Goal: Transaction & Acquisition: Purchase product/service

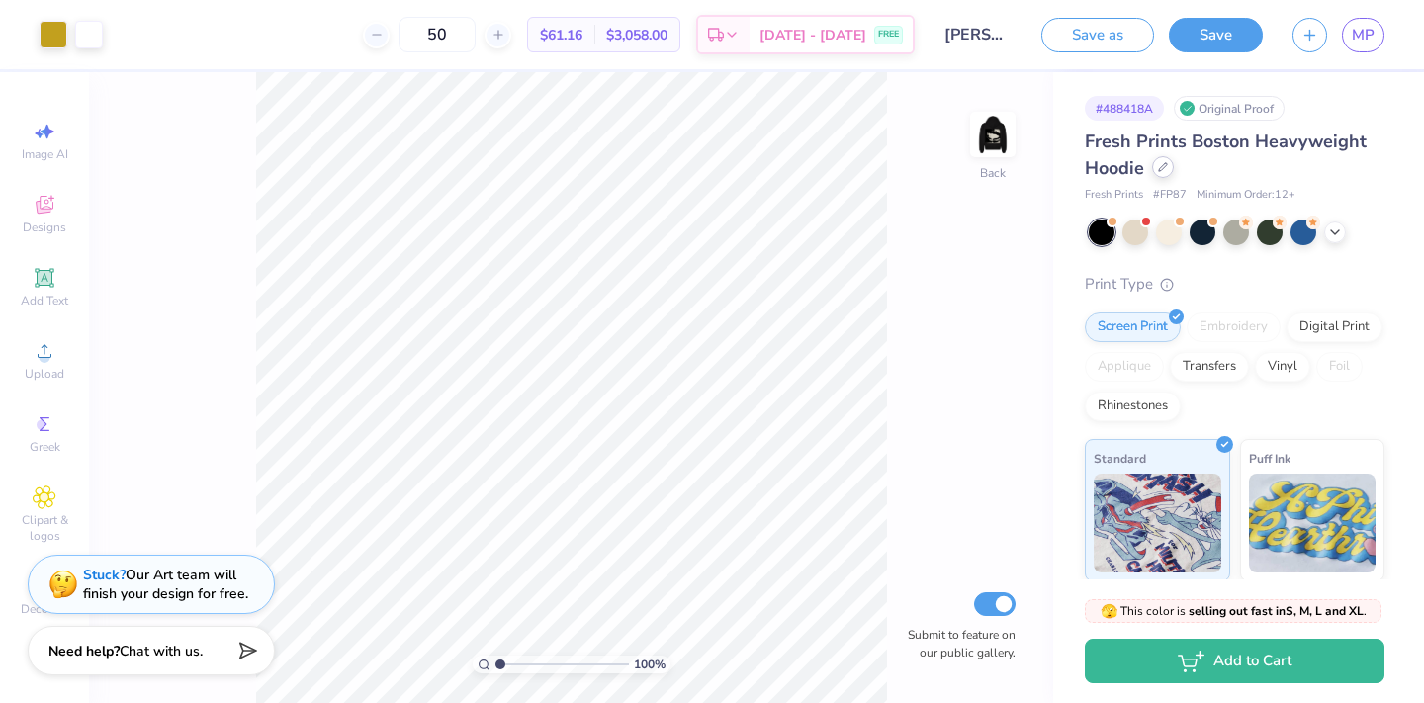
click at [1161, 166] on icon at bounding box center [1163, 167] width 8 height 8
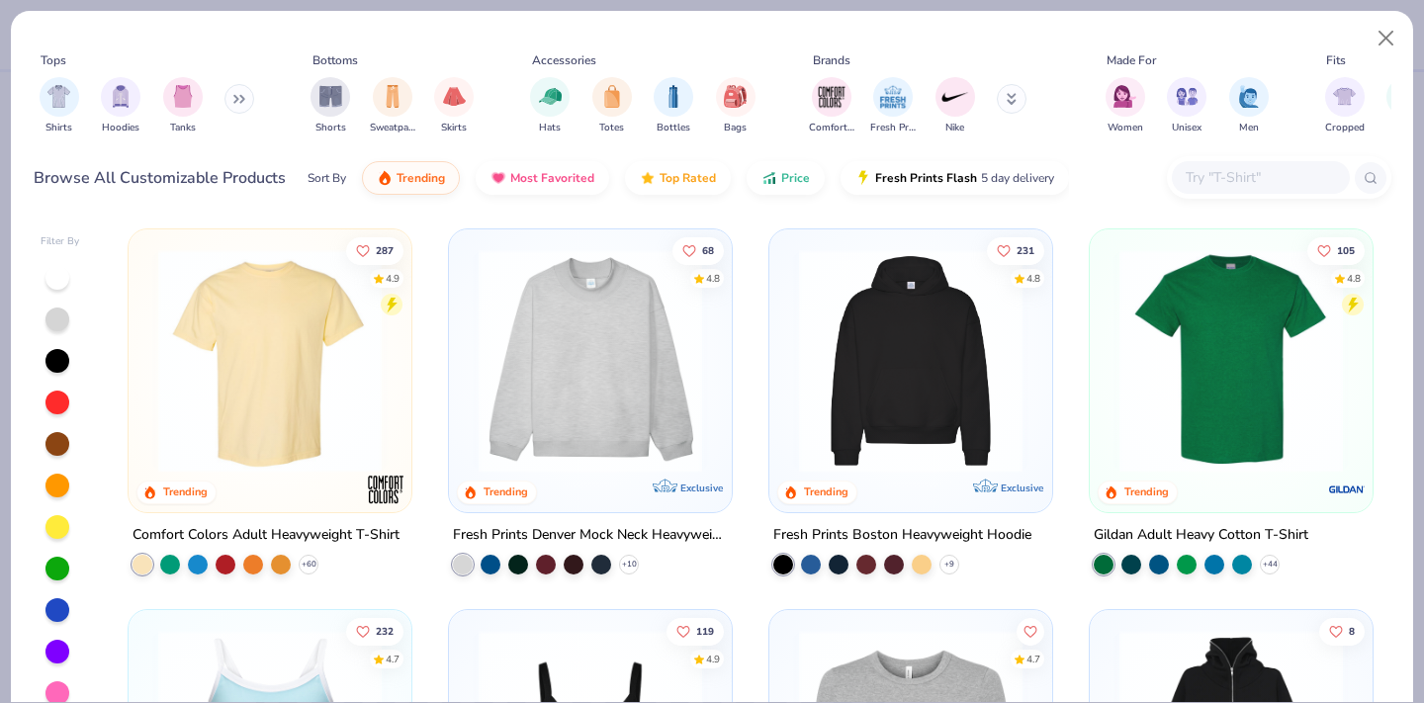
click at [243, 99] on icon at bounding box center [239, 99] width 12 height 10
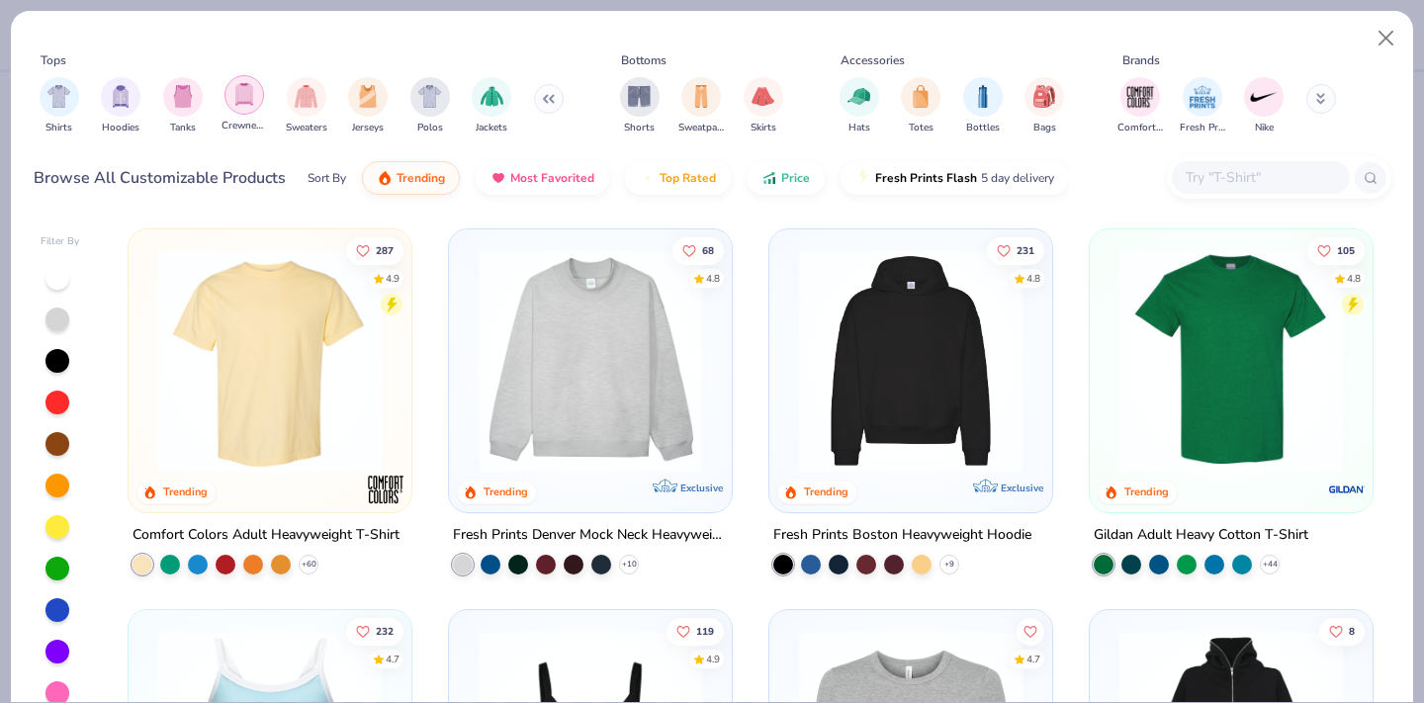
click at [247, 93] on img "filter for Crewnecks" at bounding box center [244, 94] width 22 height 23
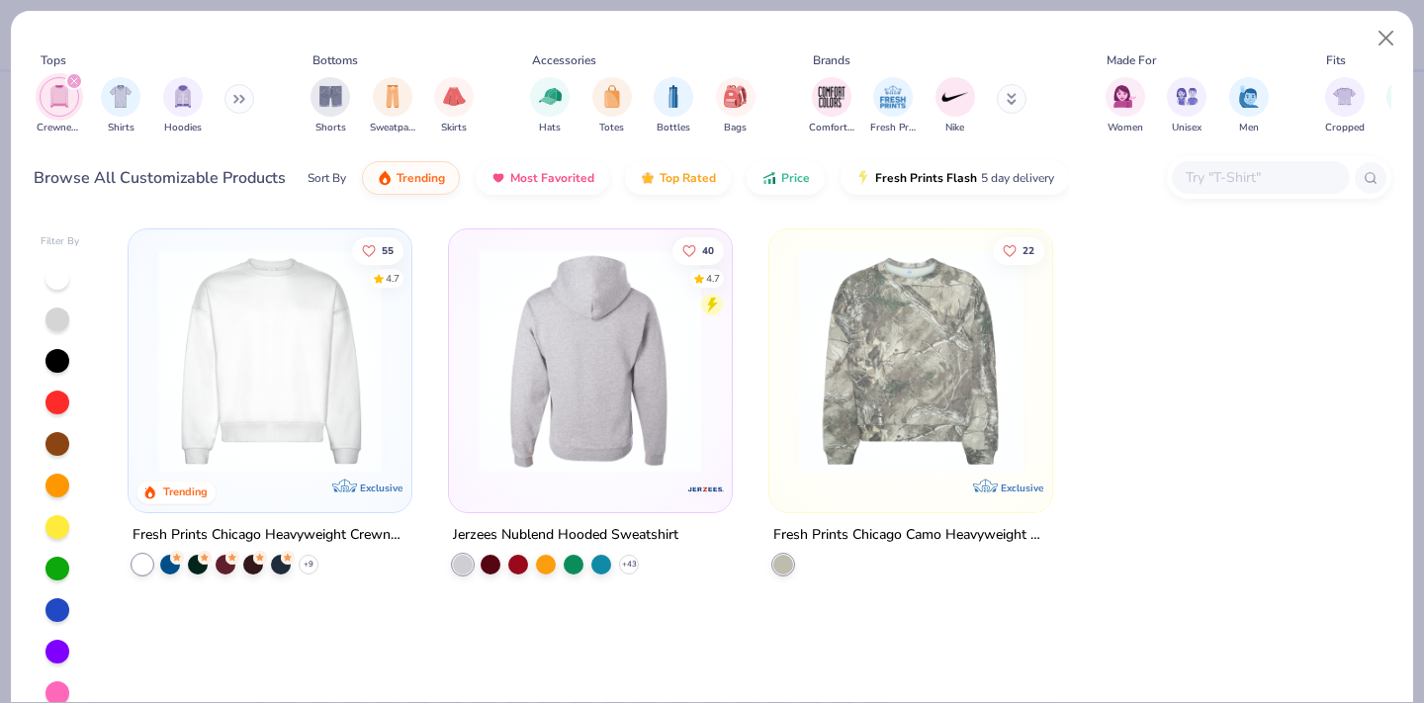
click at [597, 367] on img at bounding box center [590, 361] width 243 height 224
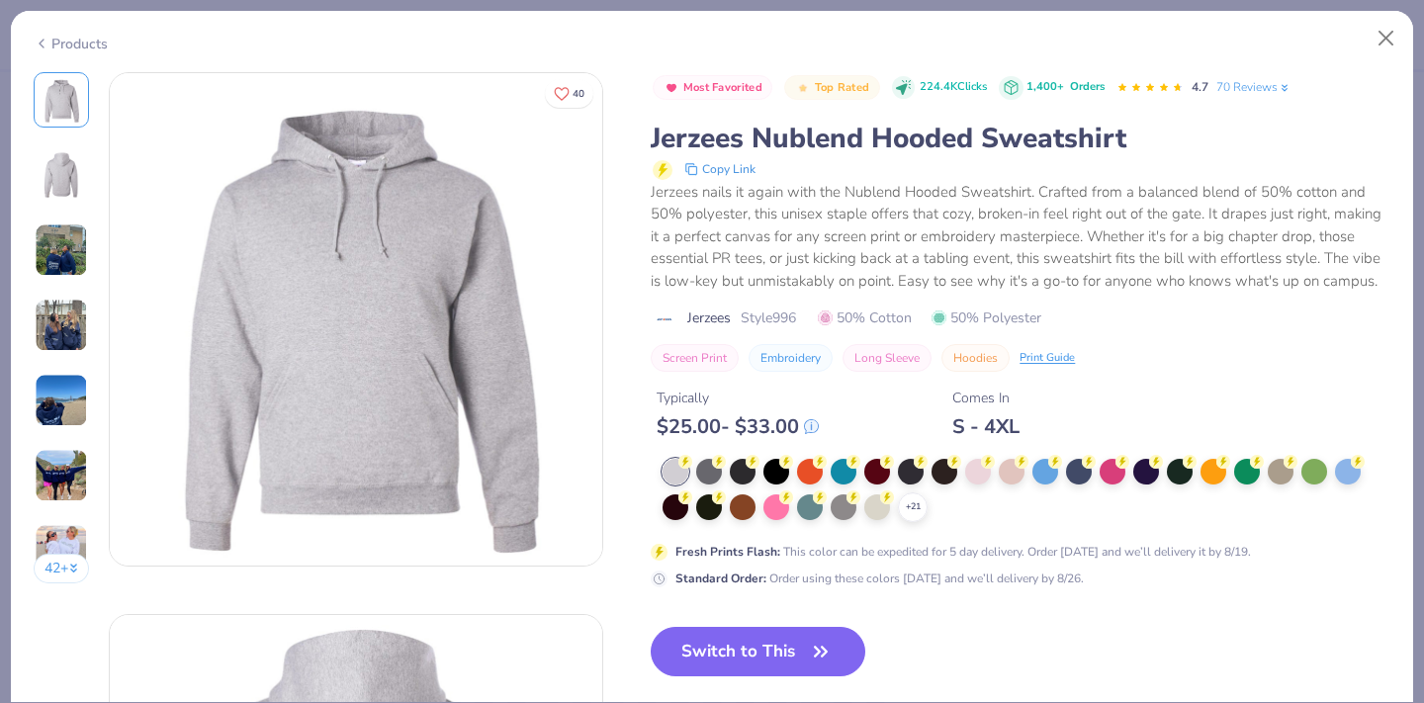
click at [75, 248] on img at bounding box center [61, 250] width 53 height 53
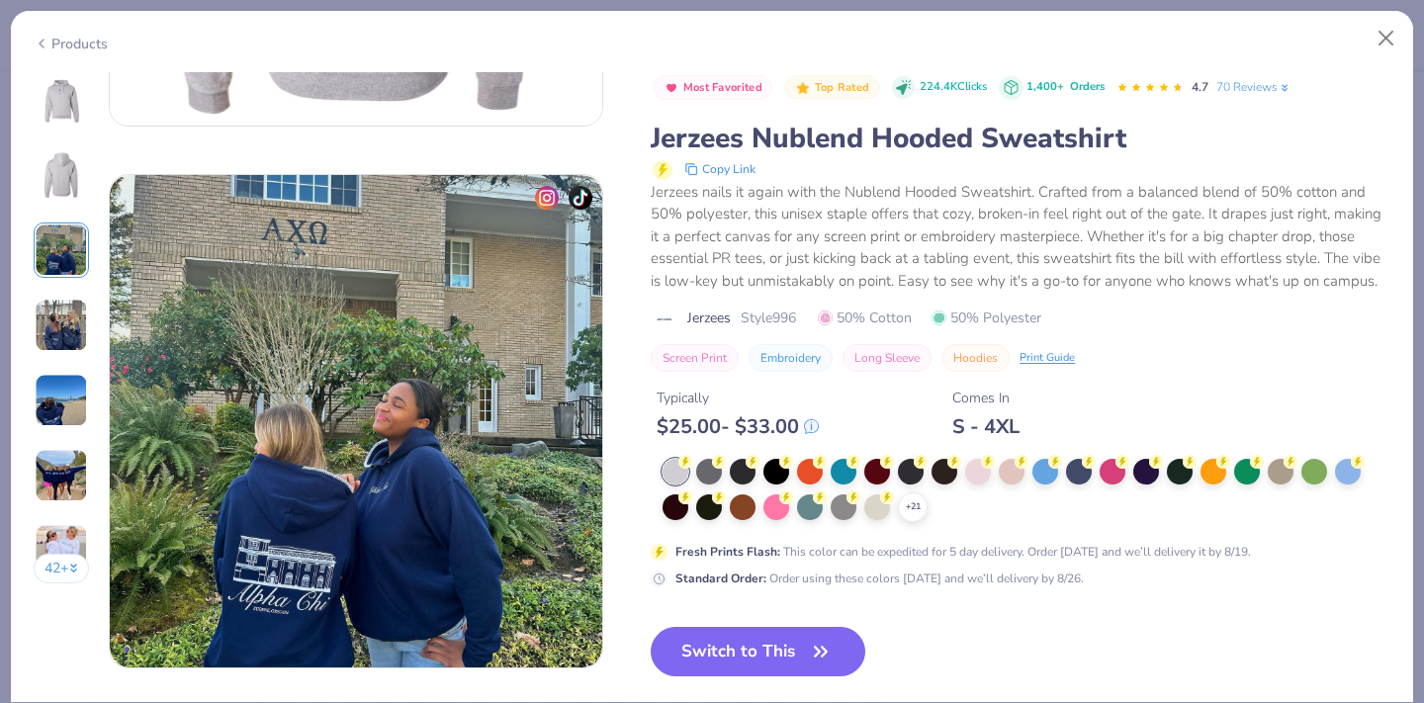
scroll to position [1084, 0]
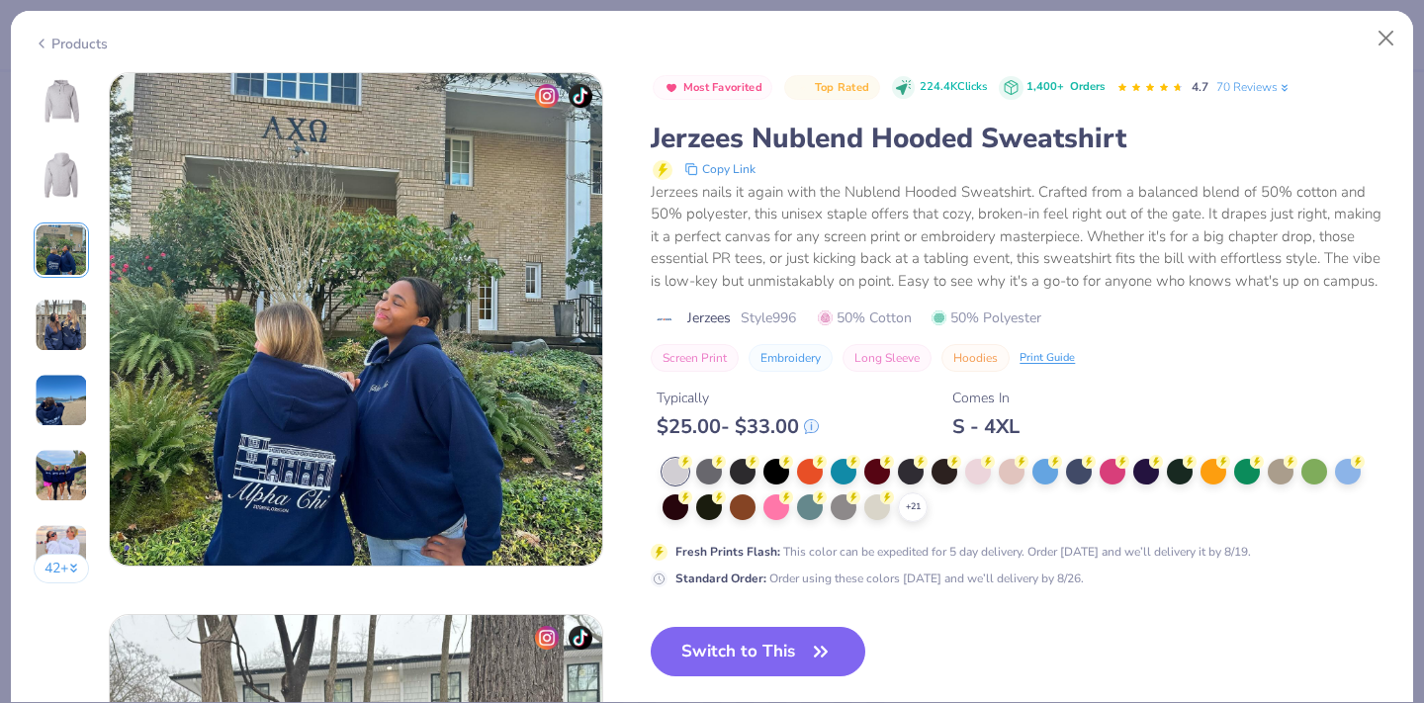
click at [69, 295] on div "42 +" at bounding box center [62, 335] width 56 height 526
click at [65, 342] on img at bounding box center [61, 325] width 53 height 53
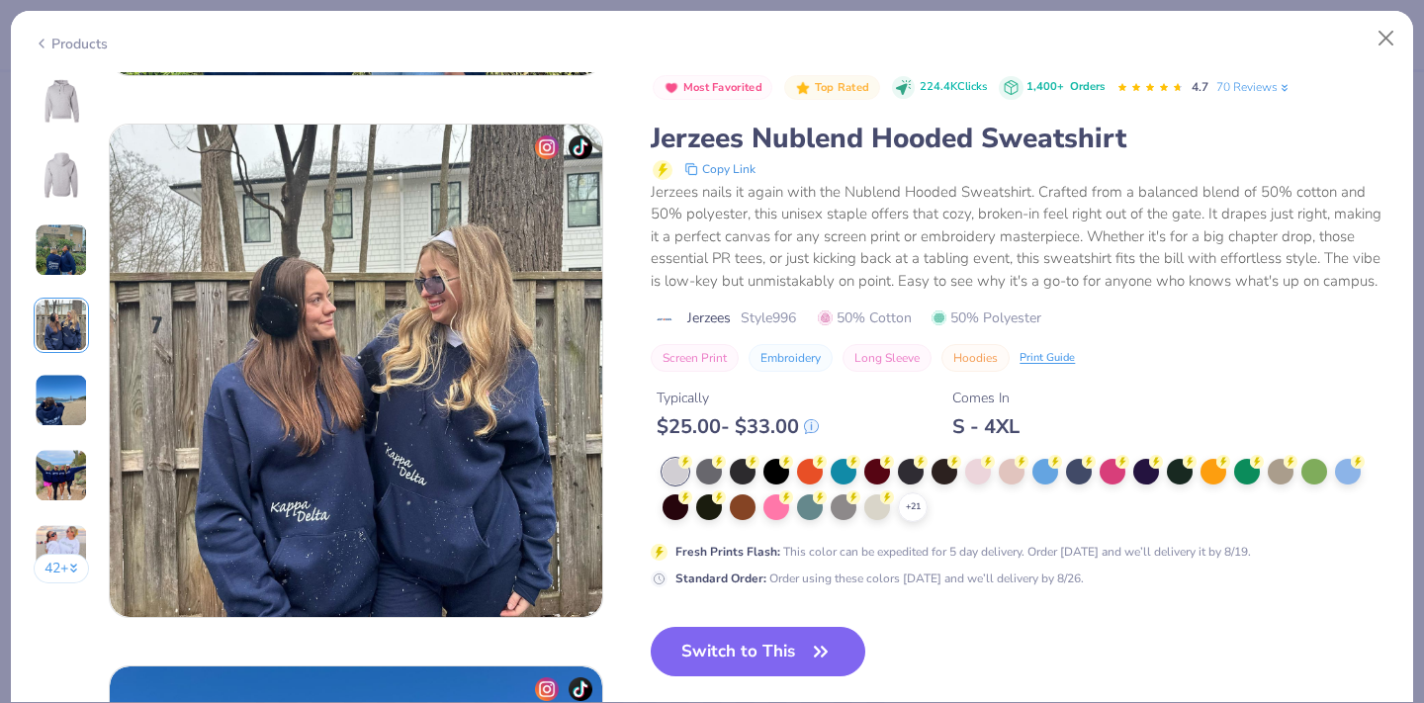
scroll to position [1626, 0]
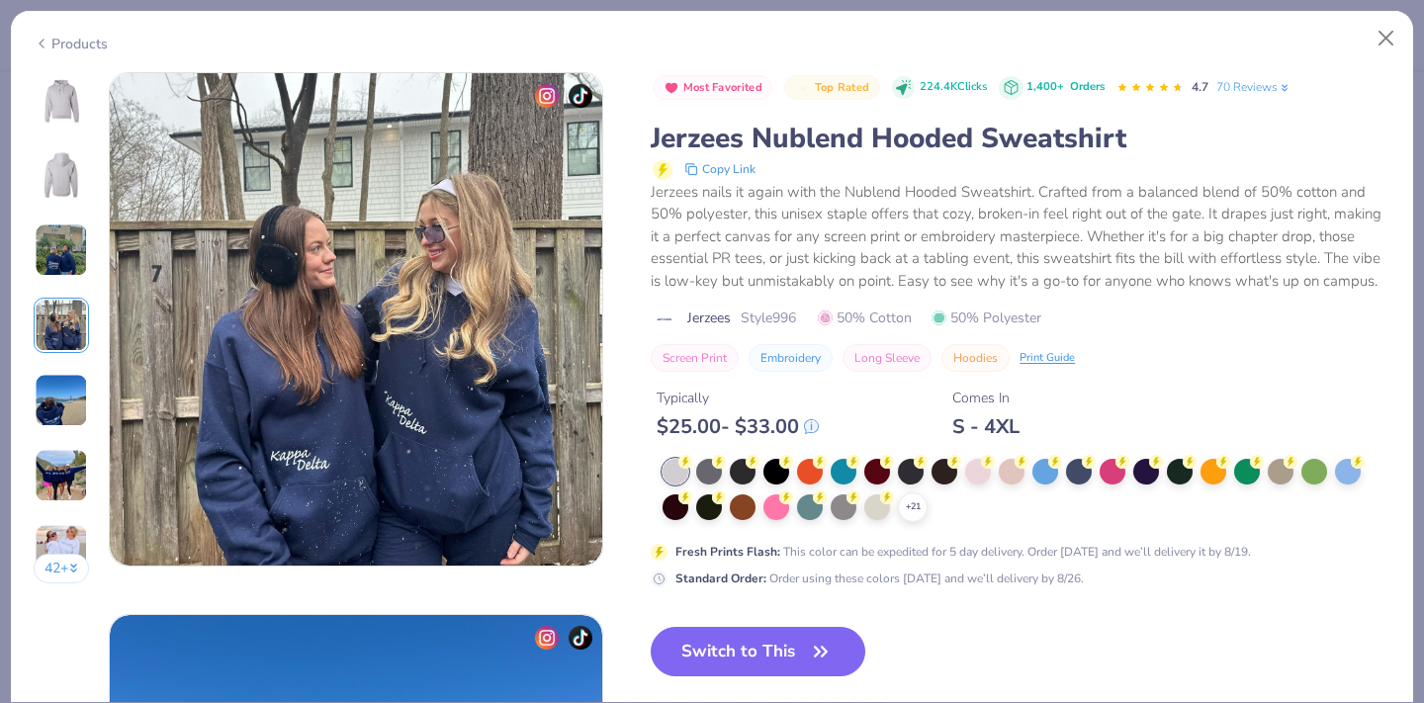
click at [68, 414] on img at bounding box center [61, 400] width 53 height 53
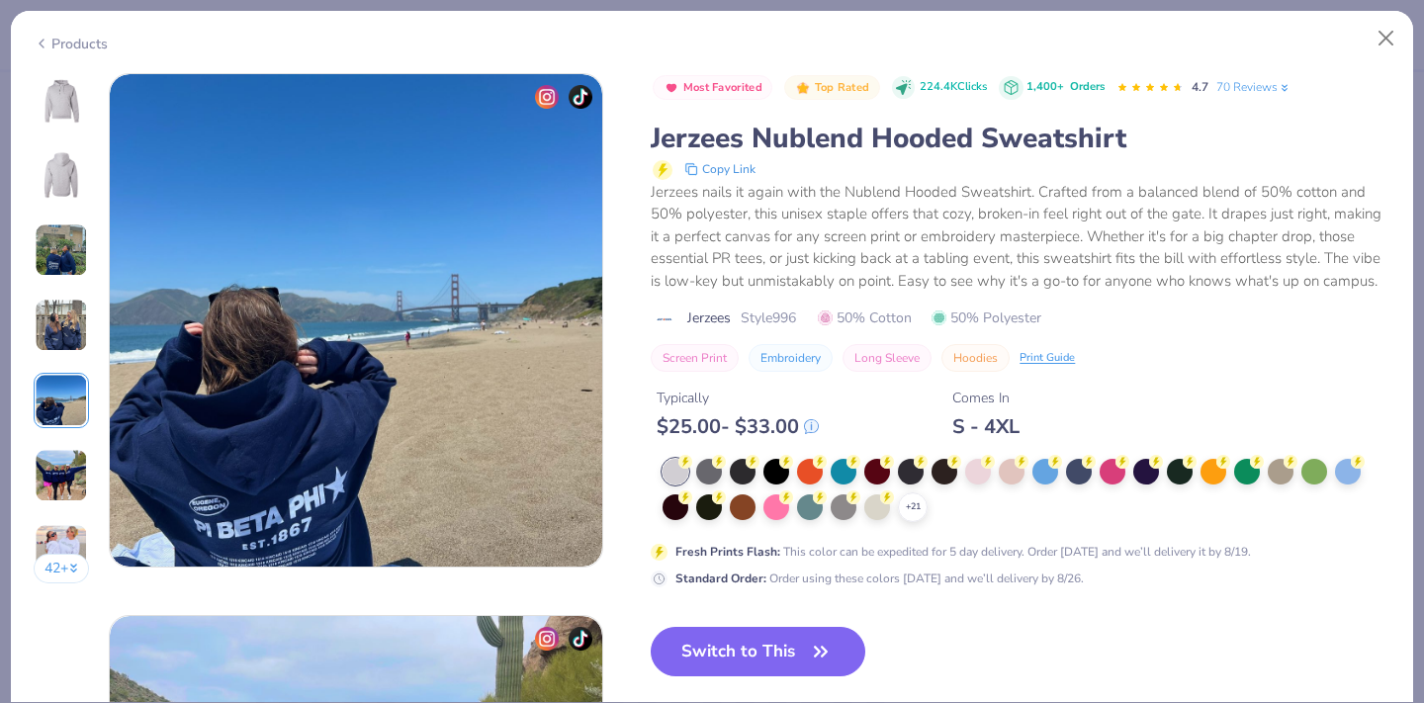
scroll to position [2168, 0]
click at [62, 445] on div "42 +" at bounding box center [62, 335] width 56 height 526
click at [65, 483] on img at bounding box center [61, 475] width 53 height 53
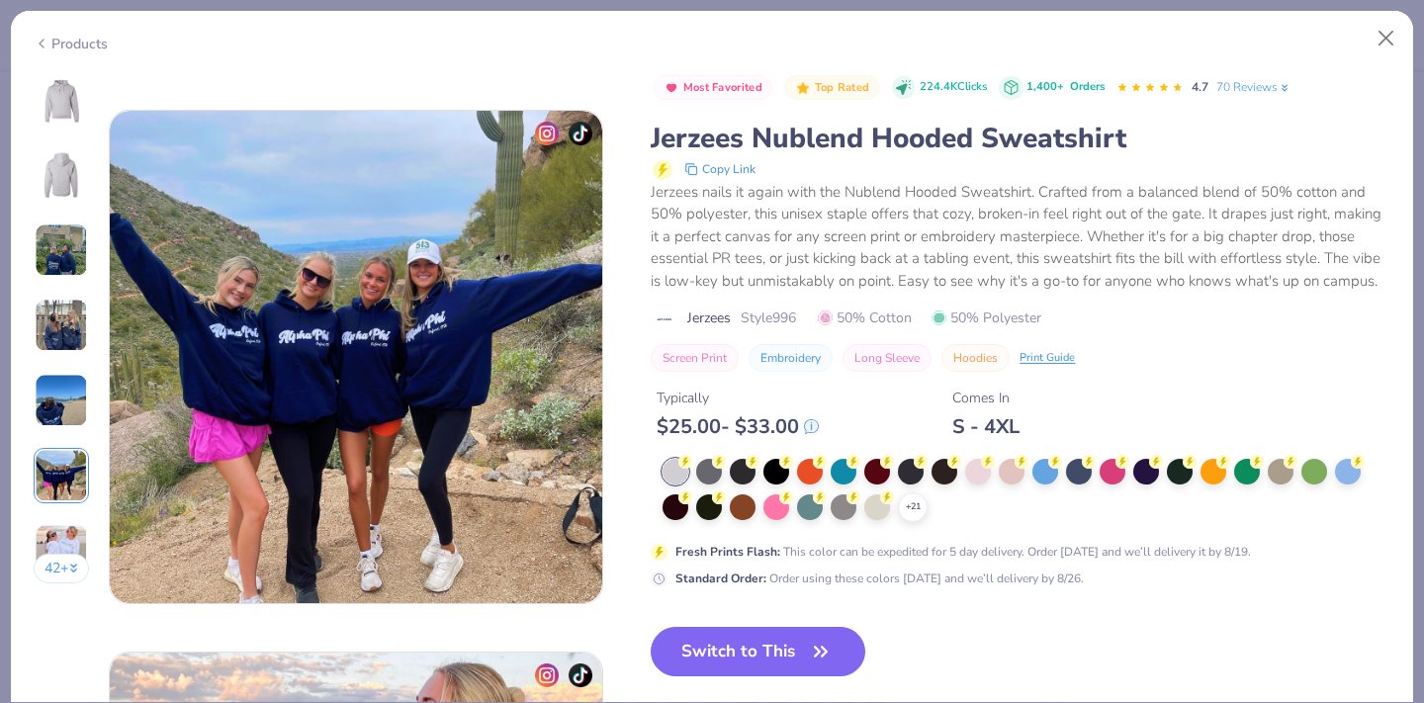
scroll to position [2710, 0]
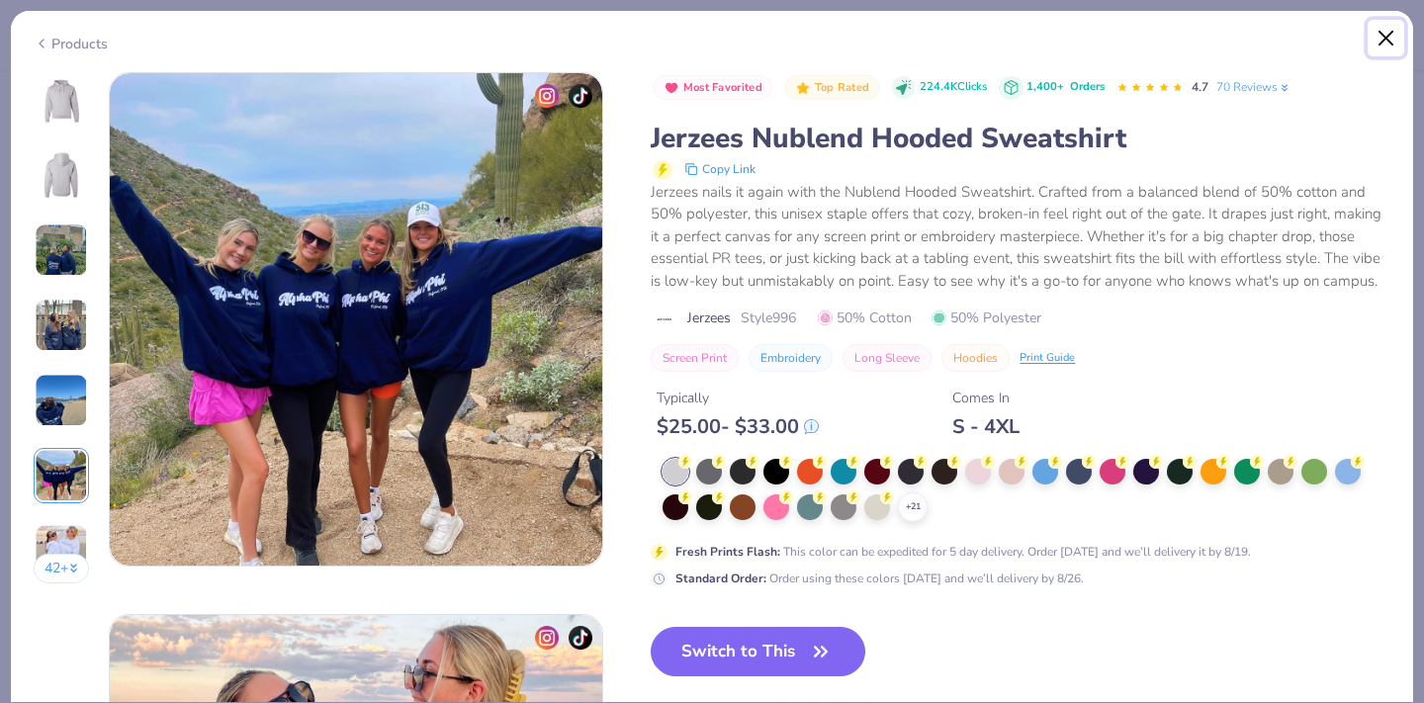
click at [1382, 39] on button "Close" at bounding box center [1387, 39] width 38 height 38
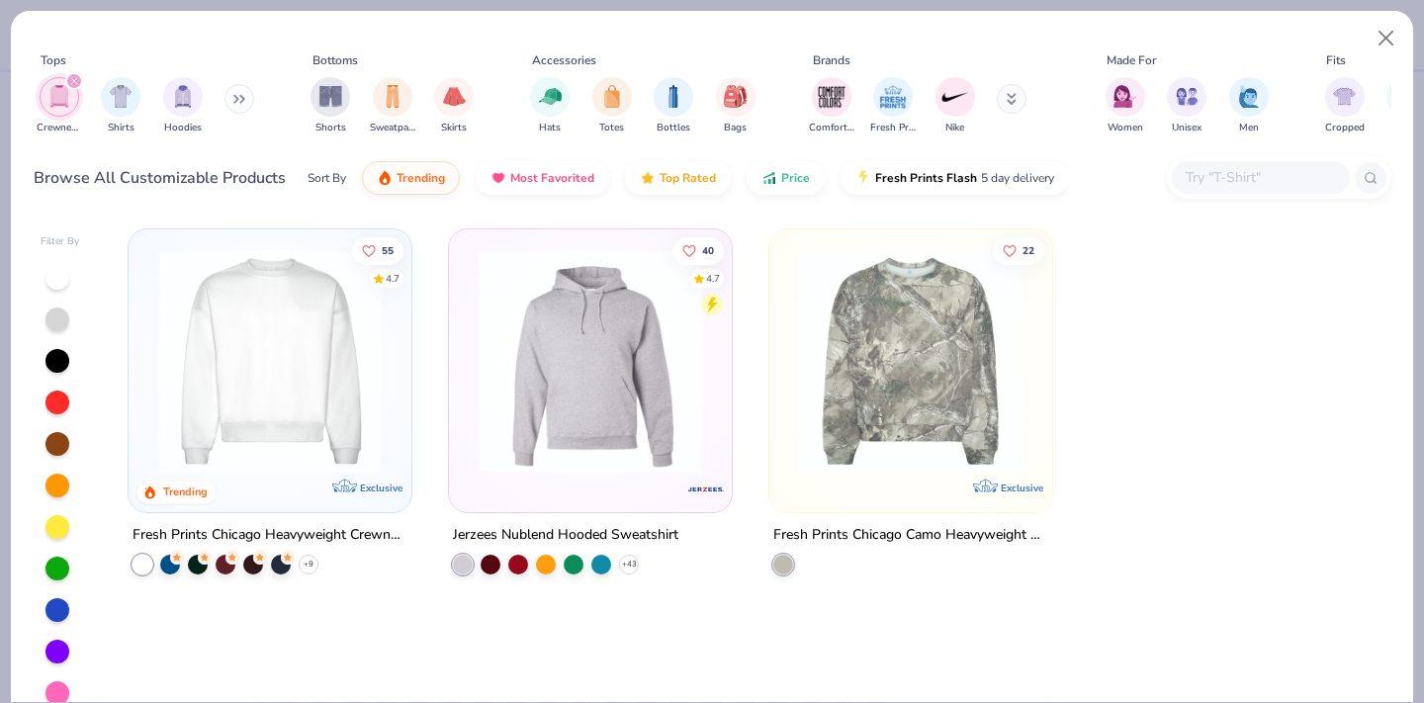
click at [924, 352] on img at bounding box center [910, 361] width 243 height 224
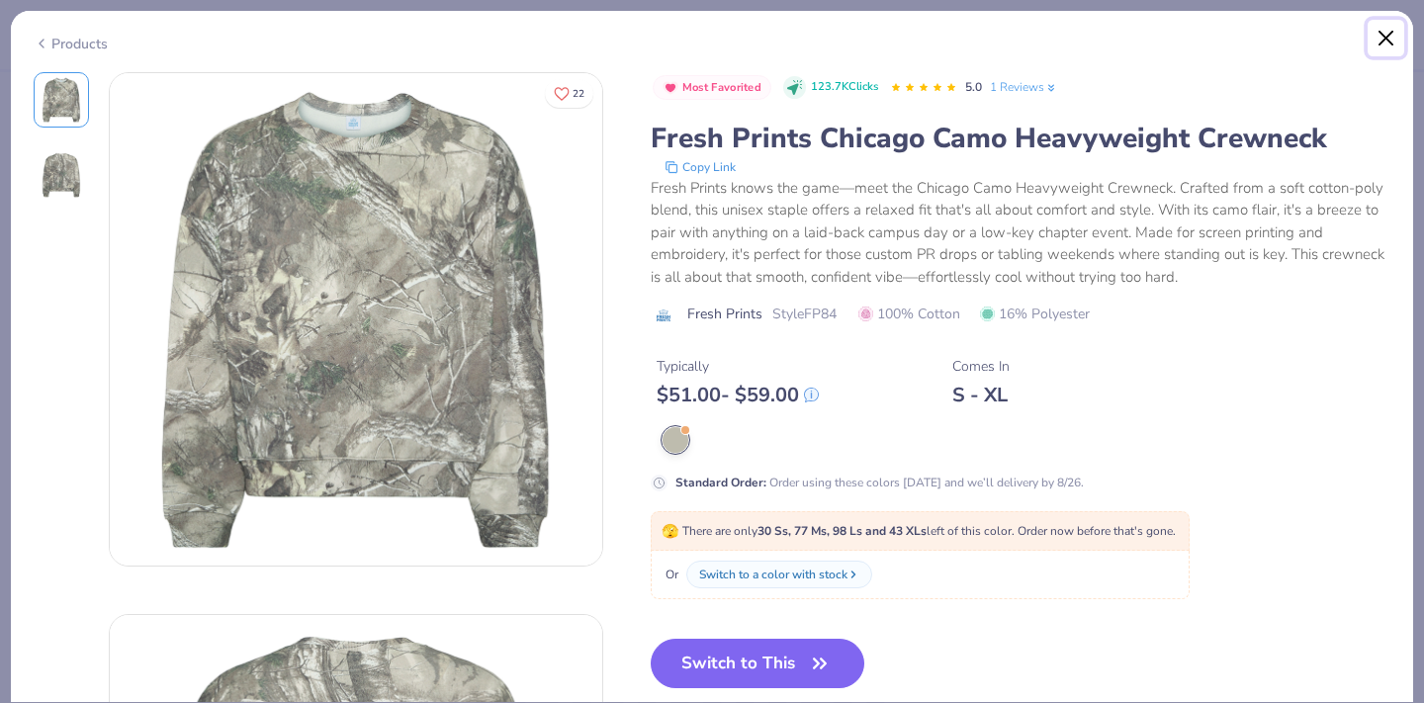
click at [1385, 39] on button "Close" at bounding box center [1387, 39] width 38 height 38
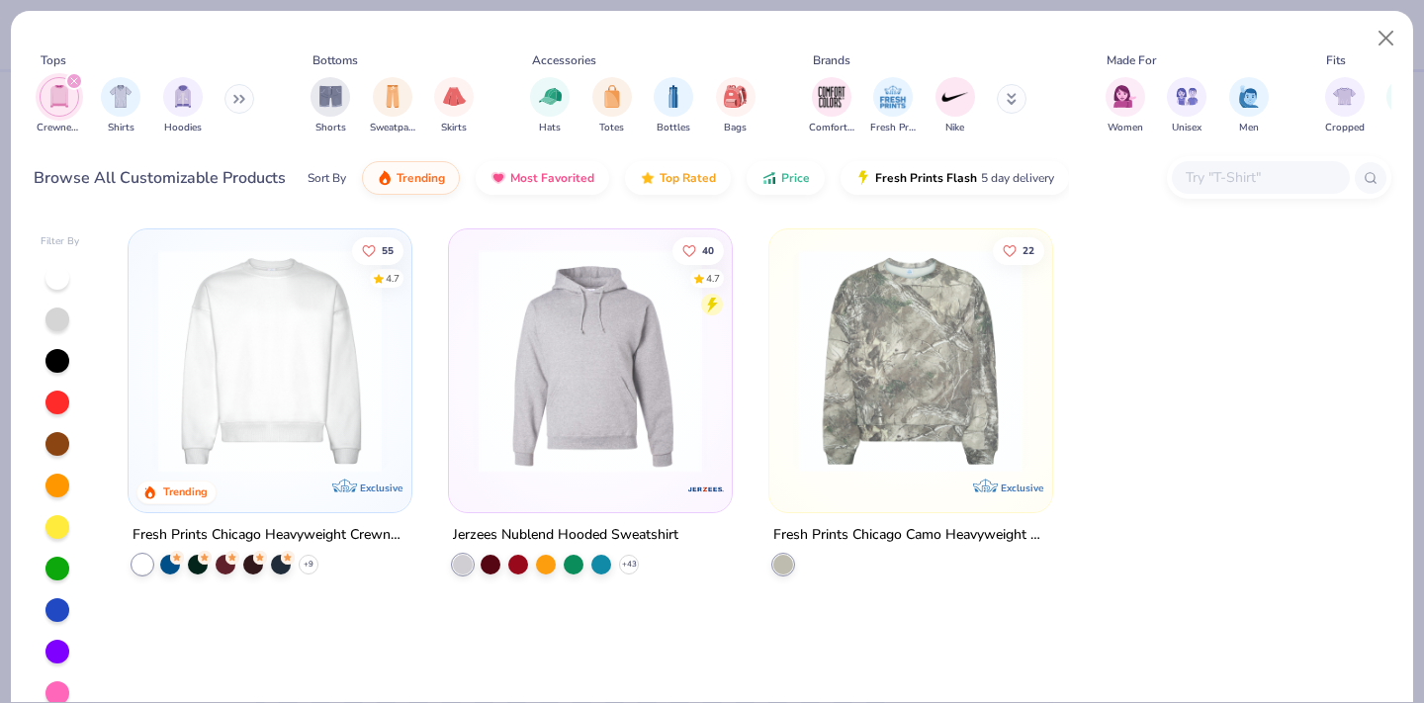
click at [286, 326] on img at bounding box center [269, 361] width 243 height 224
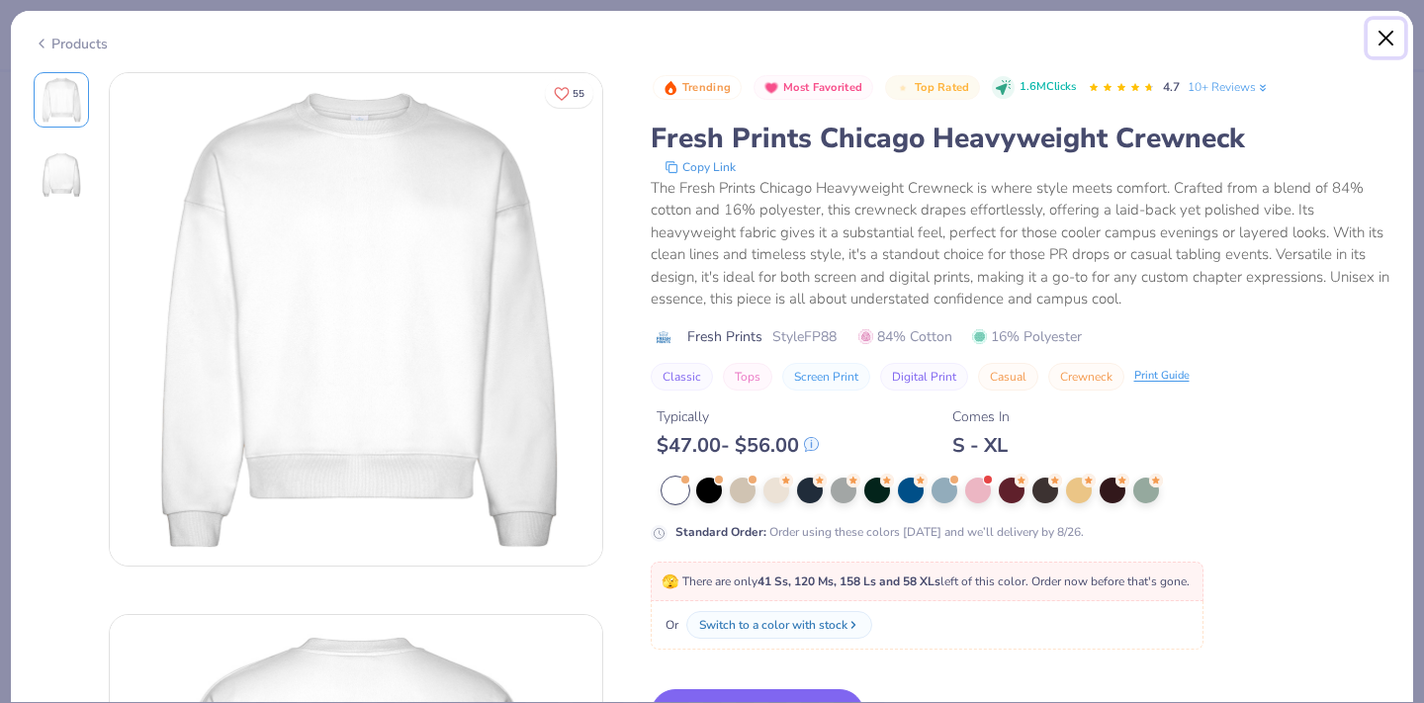
click at [1382, 40] on button "Close" at bounding box center [1387, 39] width 38 height 38
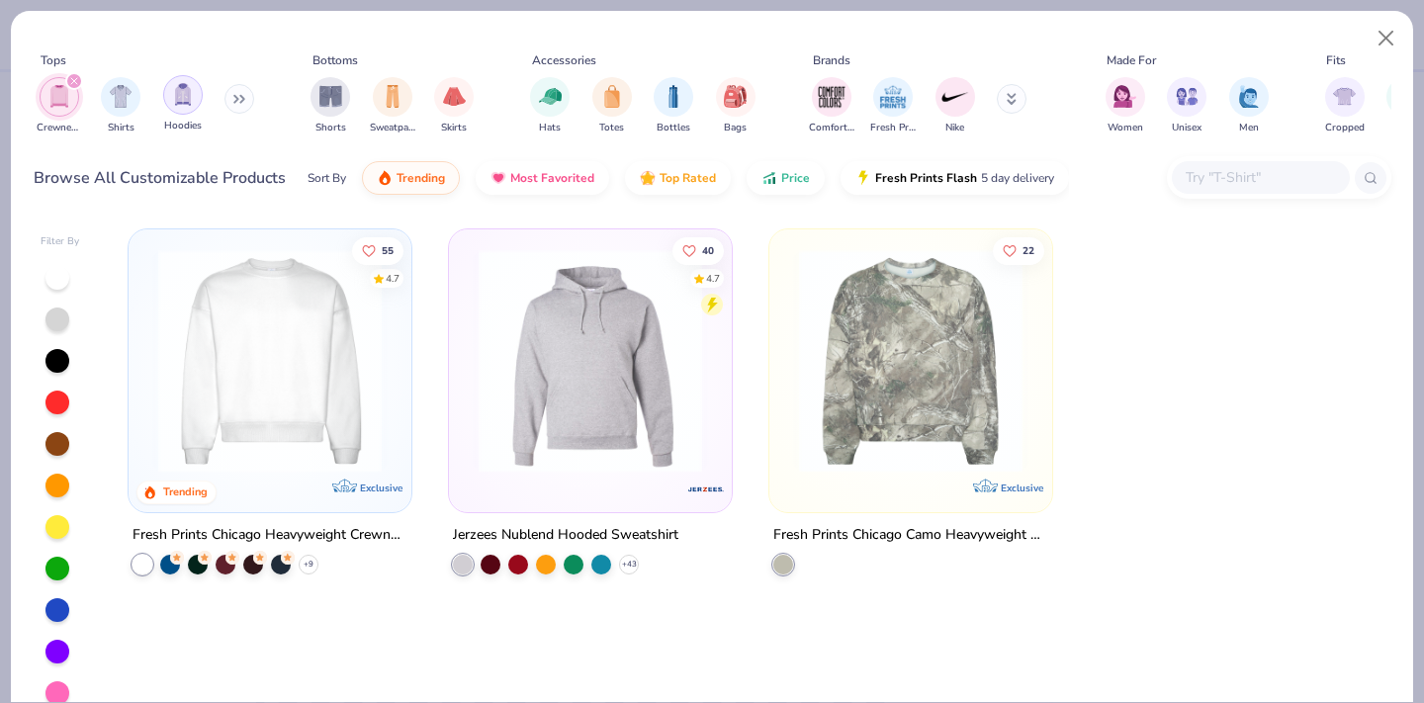
click at [191, 94] on img "filter for Hoodies" at bounding box center [183, 94] width 22 height 23
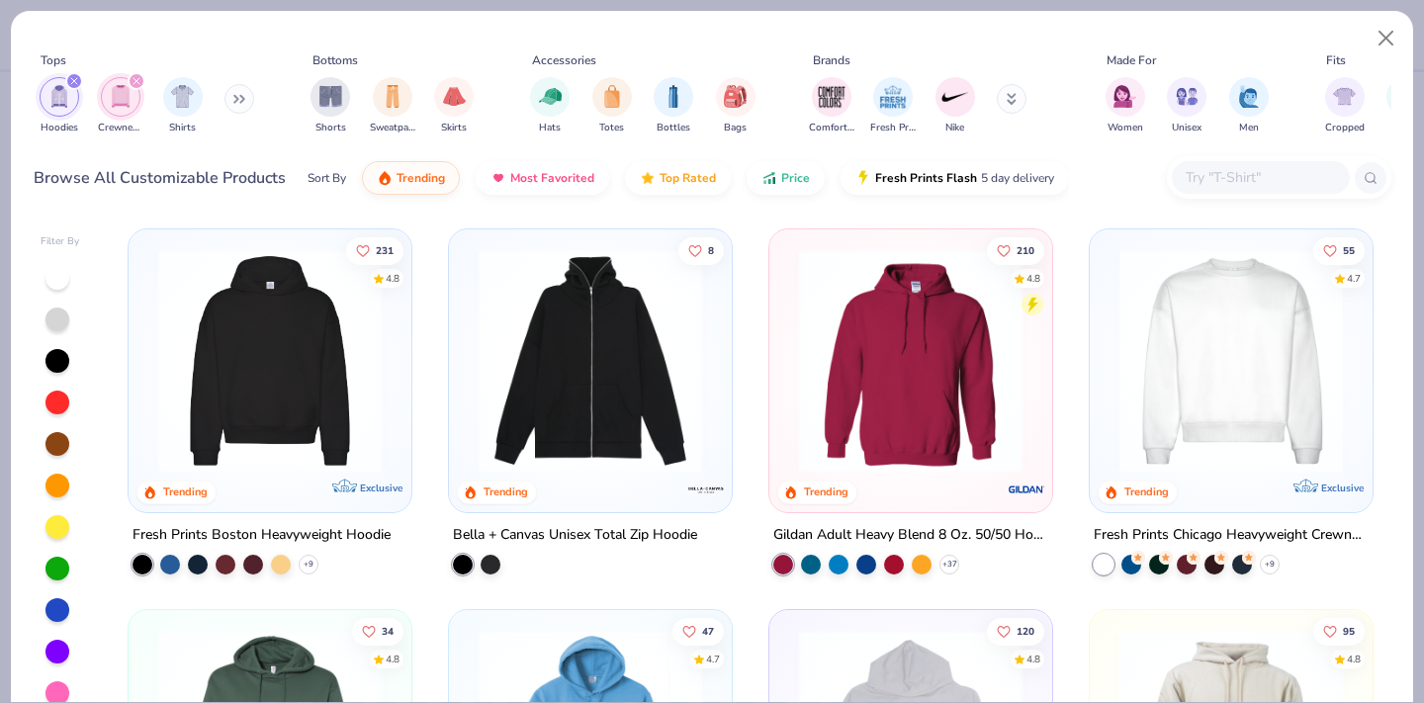
click at [297, 369] on img at bounding box center [269, 361] width 243 height 224
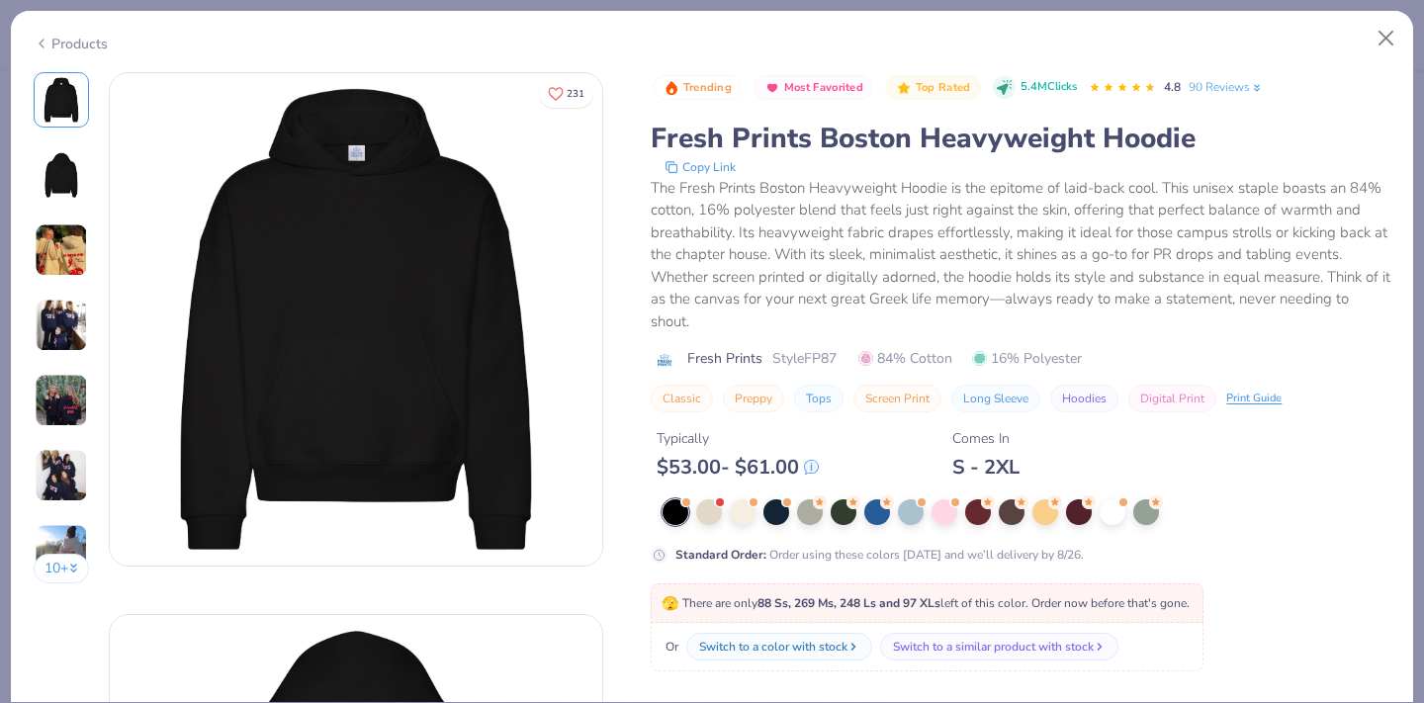
click at [57, 309] on img at bounding box center [61, 325] width 53 height 53
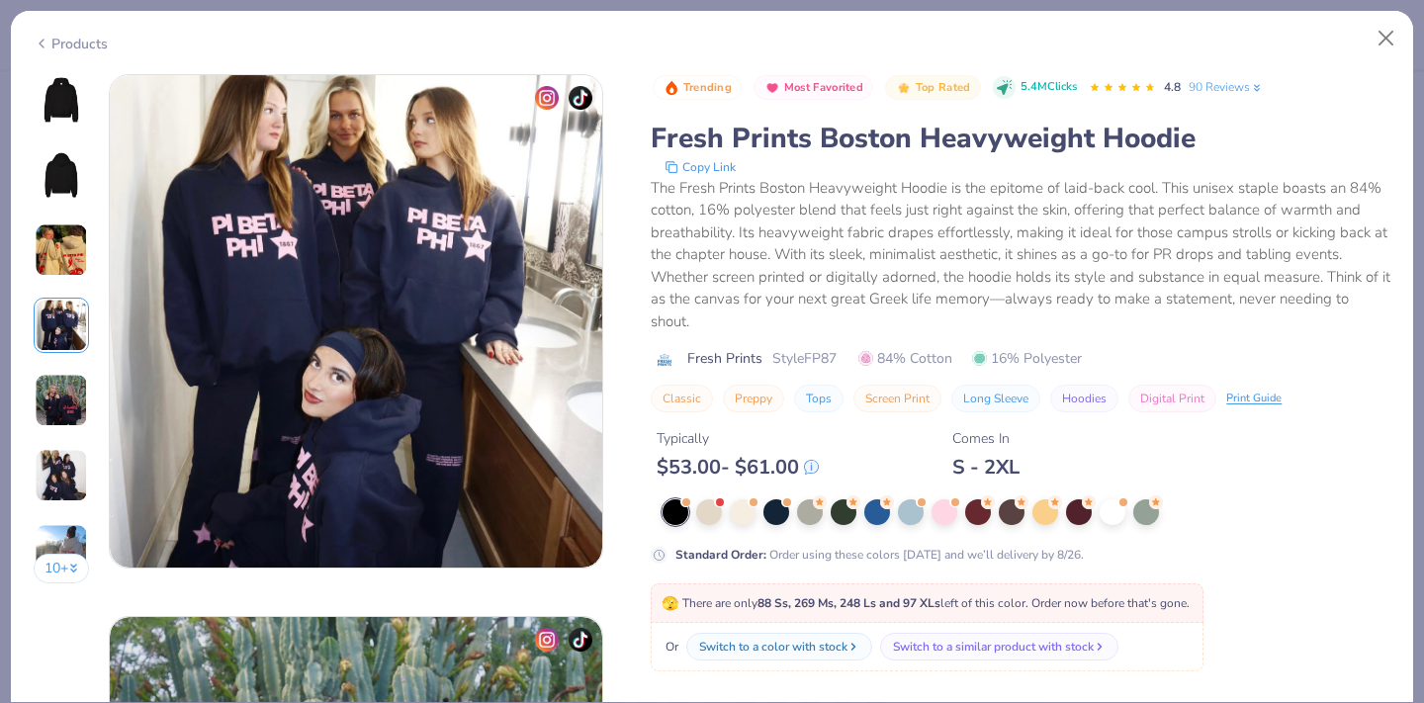
scroll to position [1626, 0]
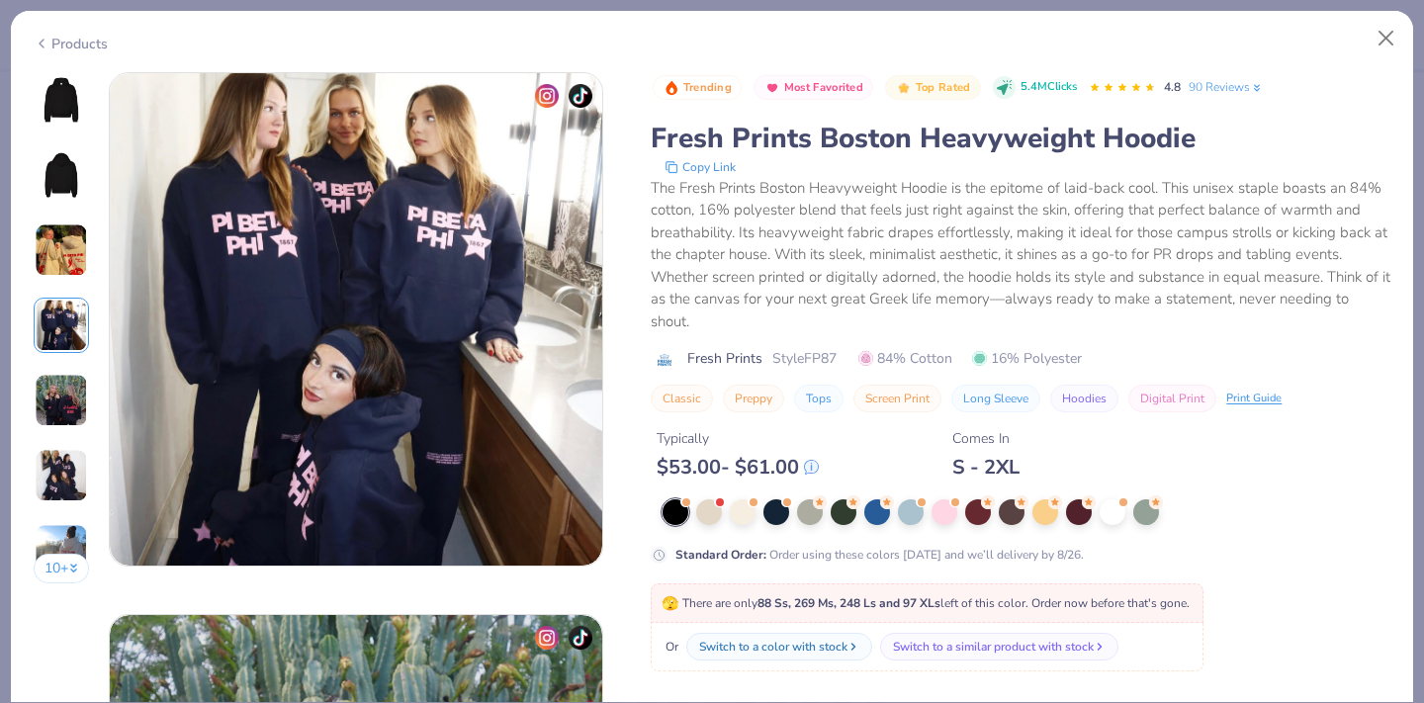
click at [49, 253] on img at bounding box center [61, 250] width 53 height 53
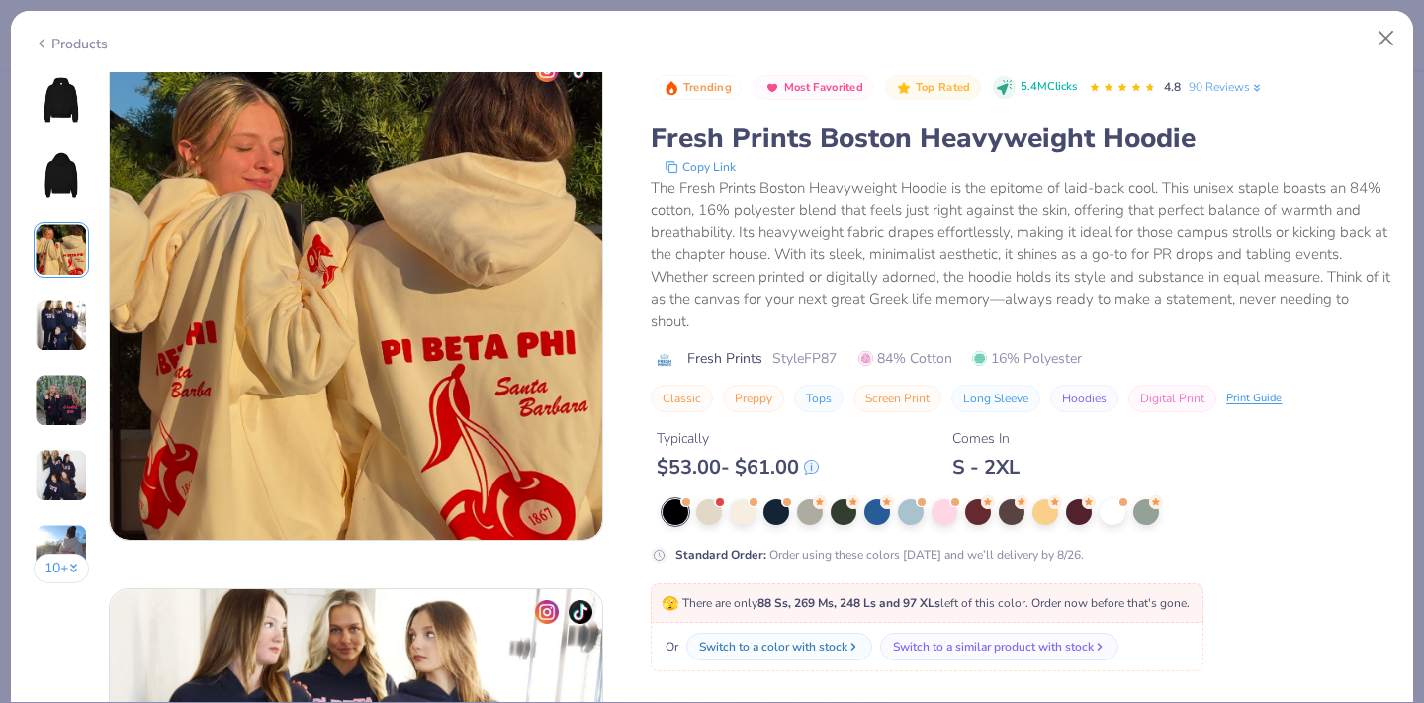
scroll to position [1084, 0]
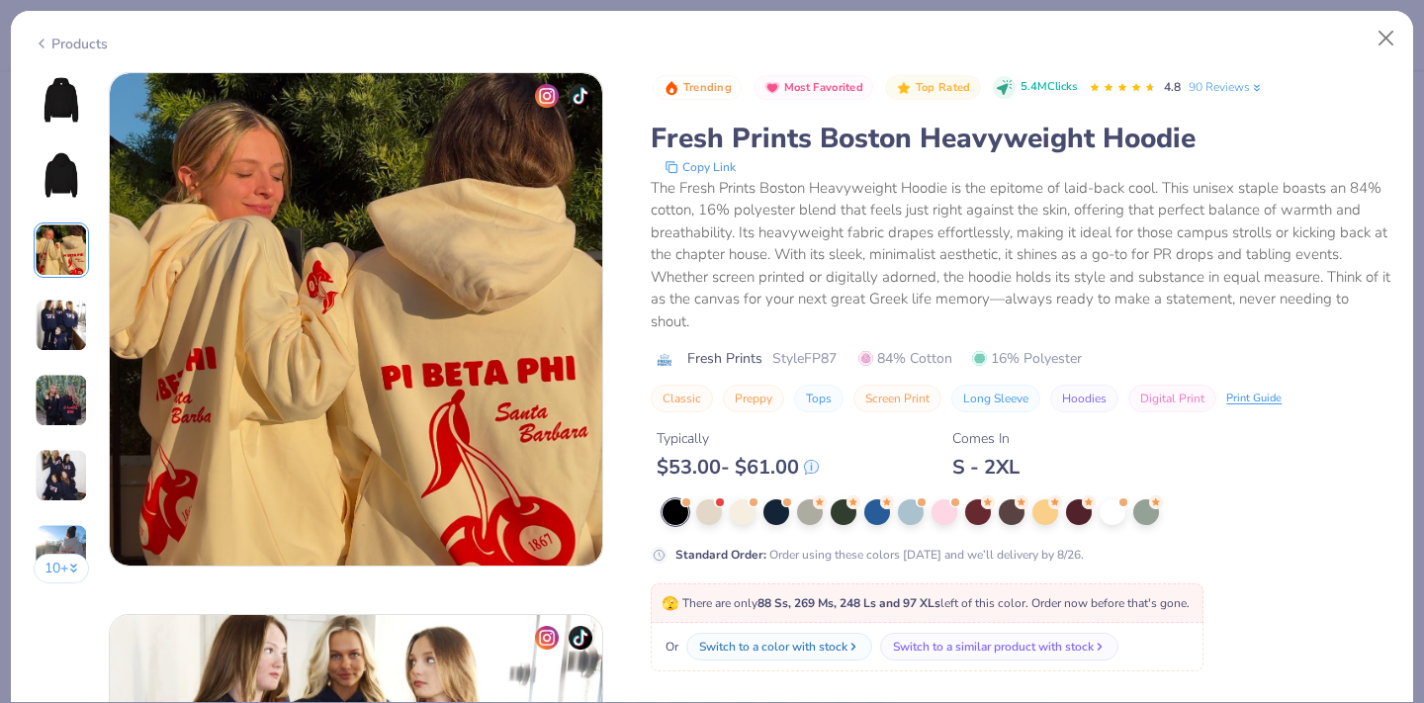
click at [72, 401] on img at bounding box center [61, 400] width 53 height 53
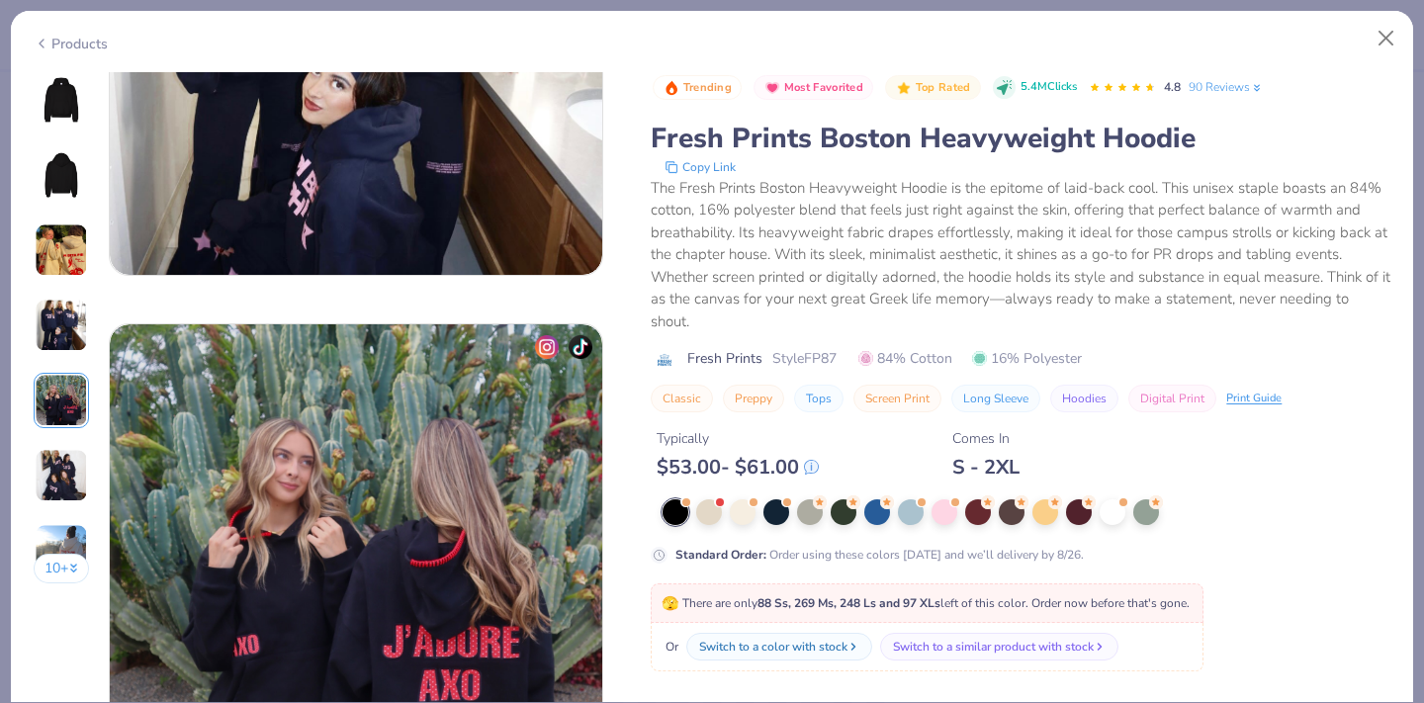
scroll to position [2168, 0]
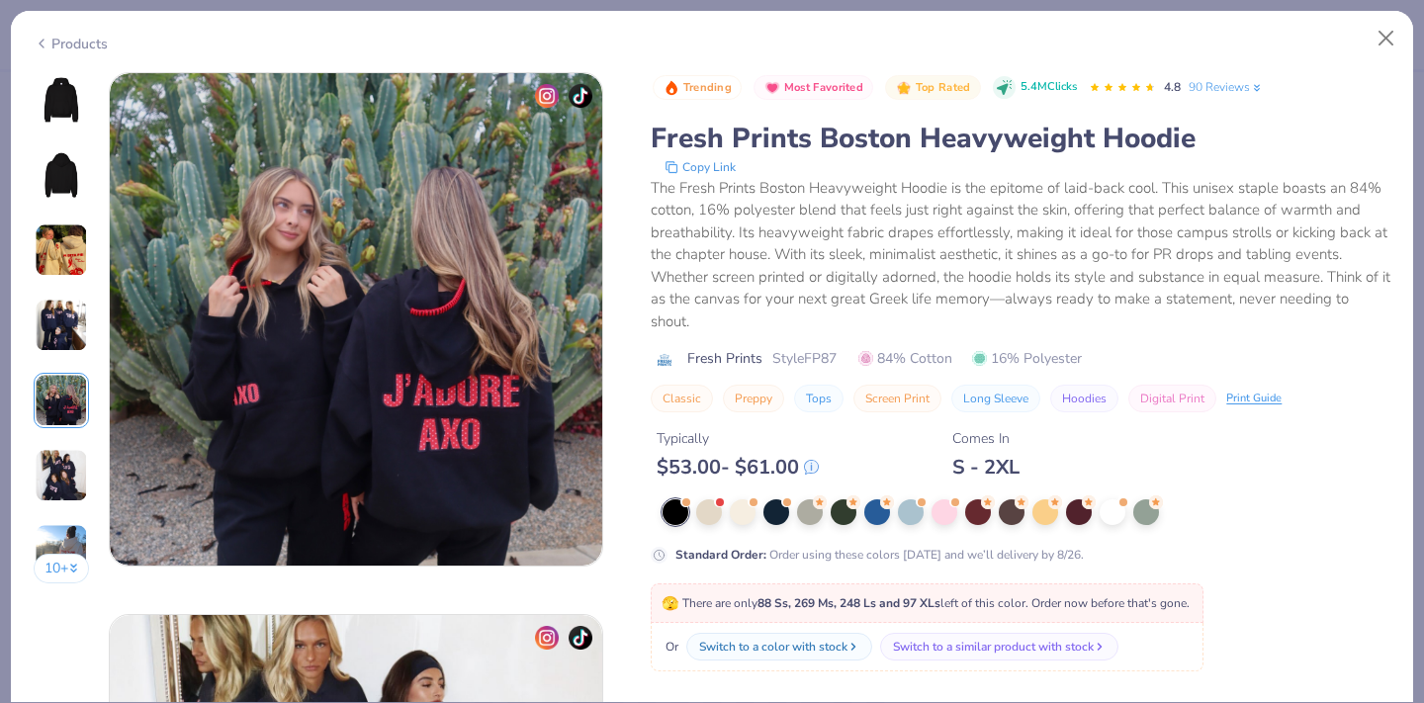
click at [74, 462] on img at bounding box center [61, 475] width 53 height 53
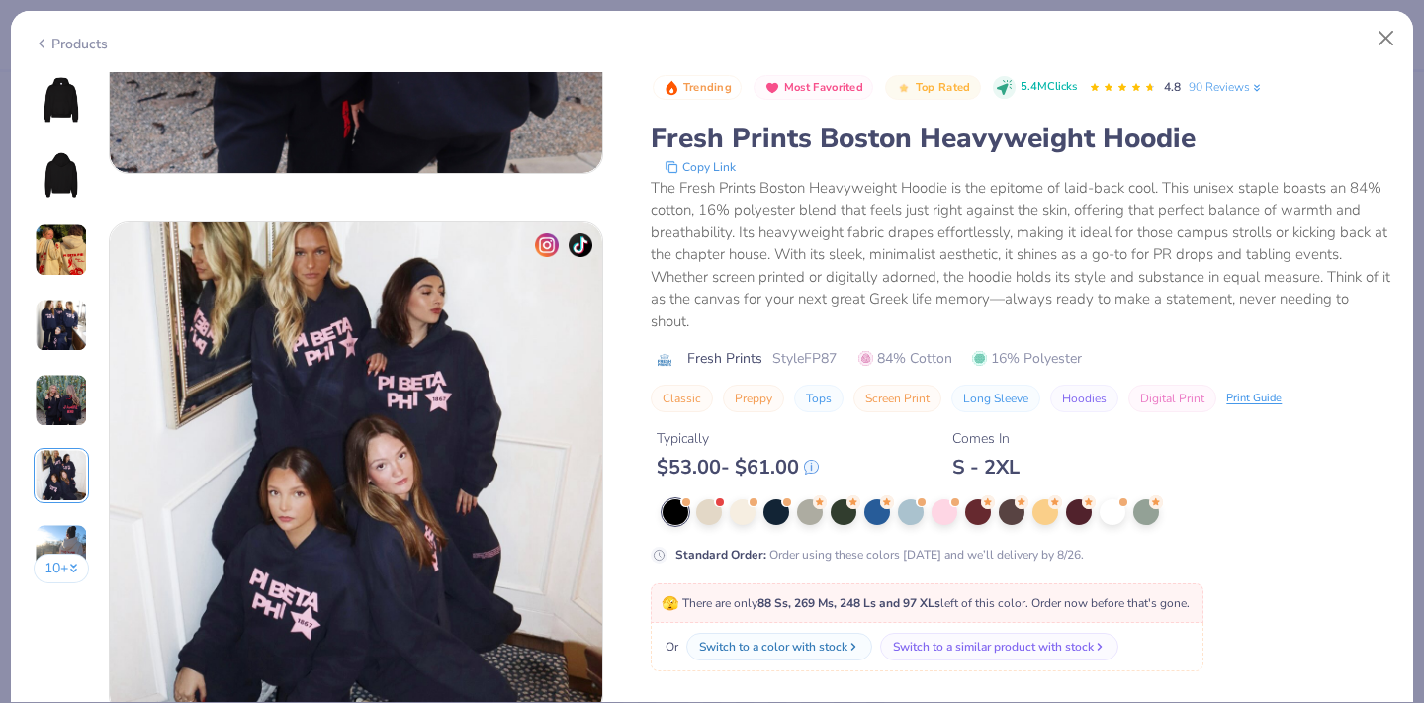
scroll to position [2710, 0]
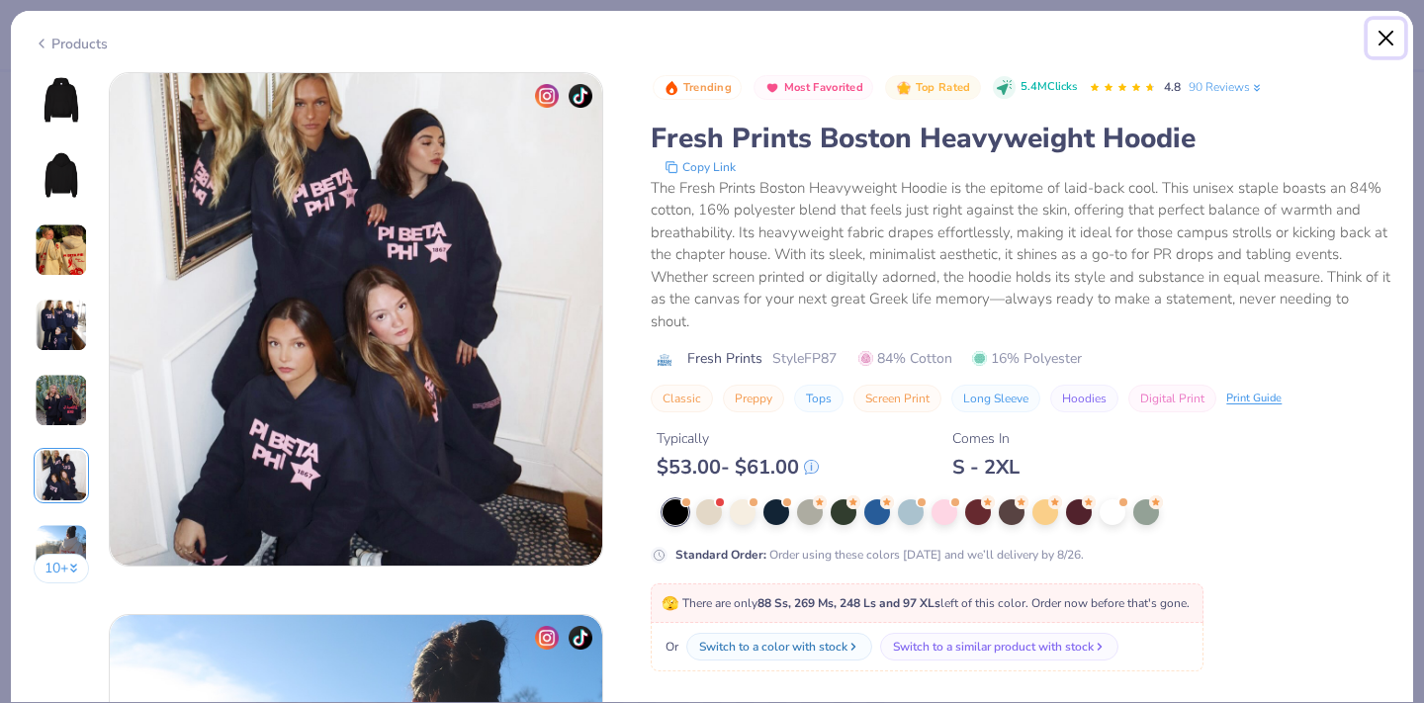
click at [1384, 38] on button "Close" at bounding box center [1387, 39] width 38 height 38
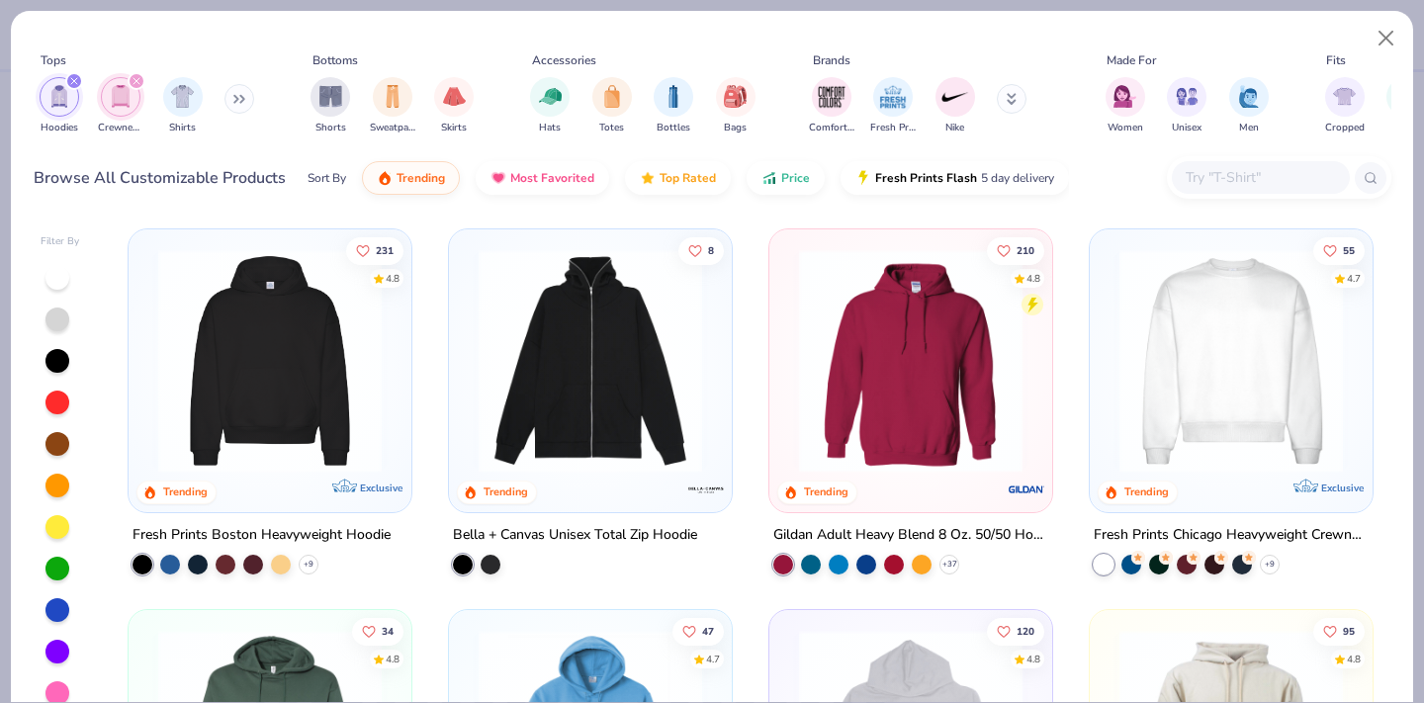
click at [933, 391] on img at bounding box center [910, 361] width 243 height 224
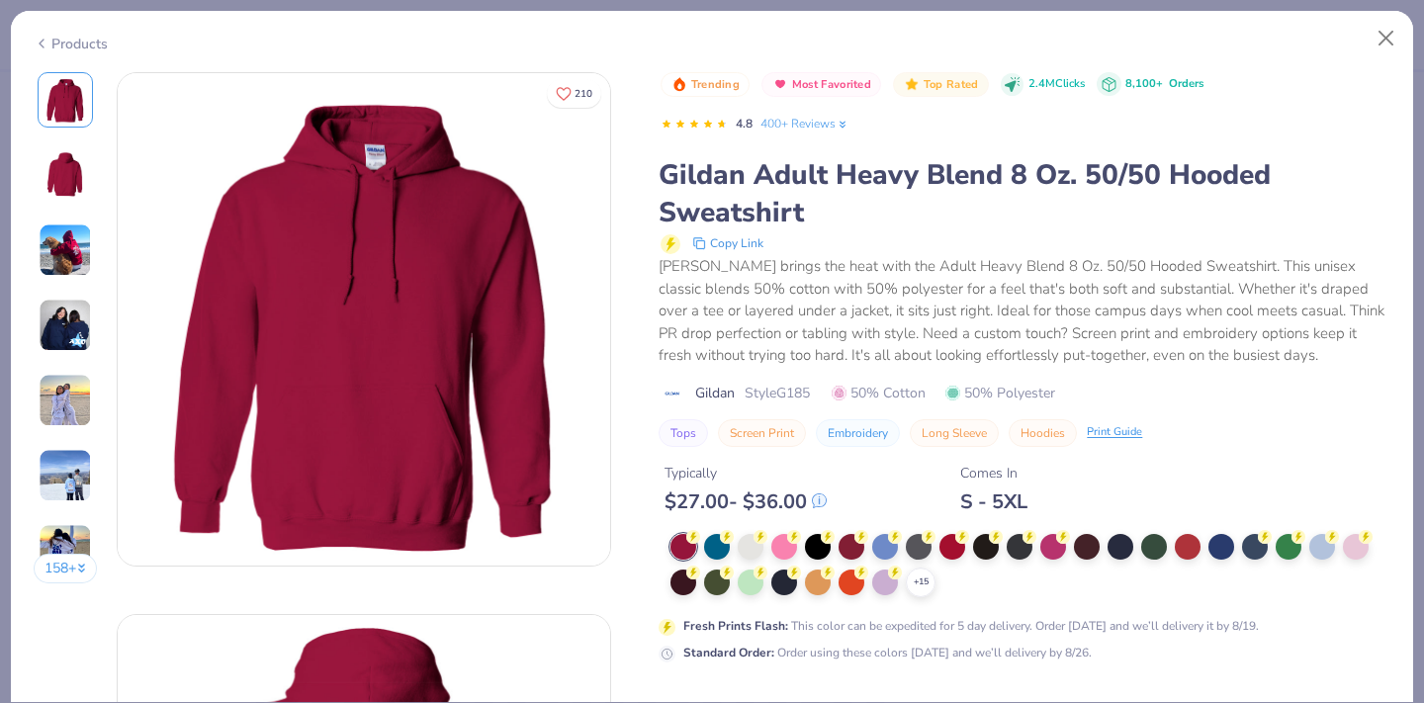
click at [59, 334] on img at bounding box center [65, 325] width 53 height 53
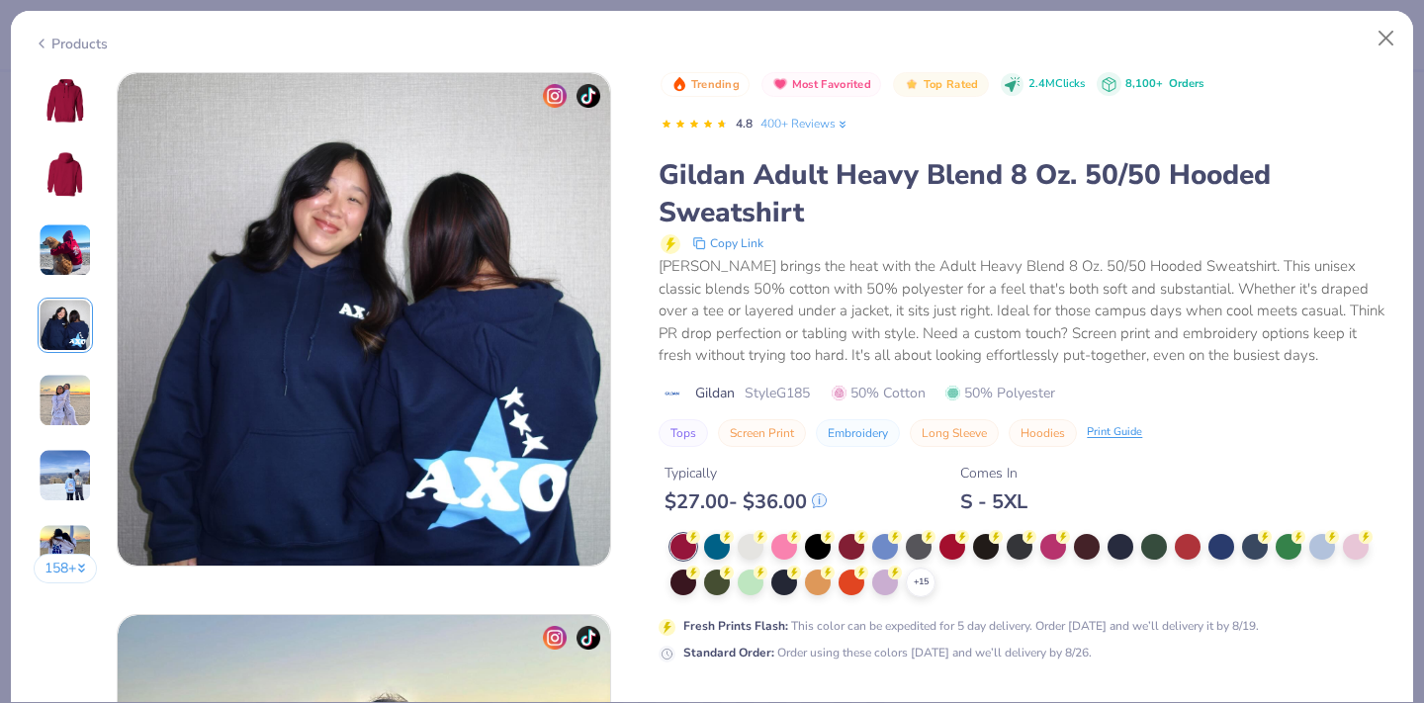
click at [61, 407] on img at bounding box center [65, 400] width 53 height 53
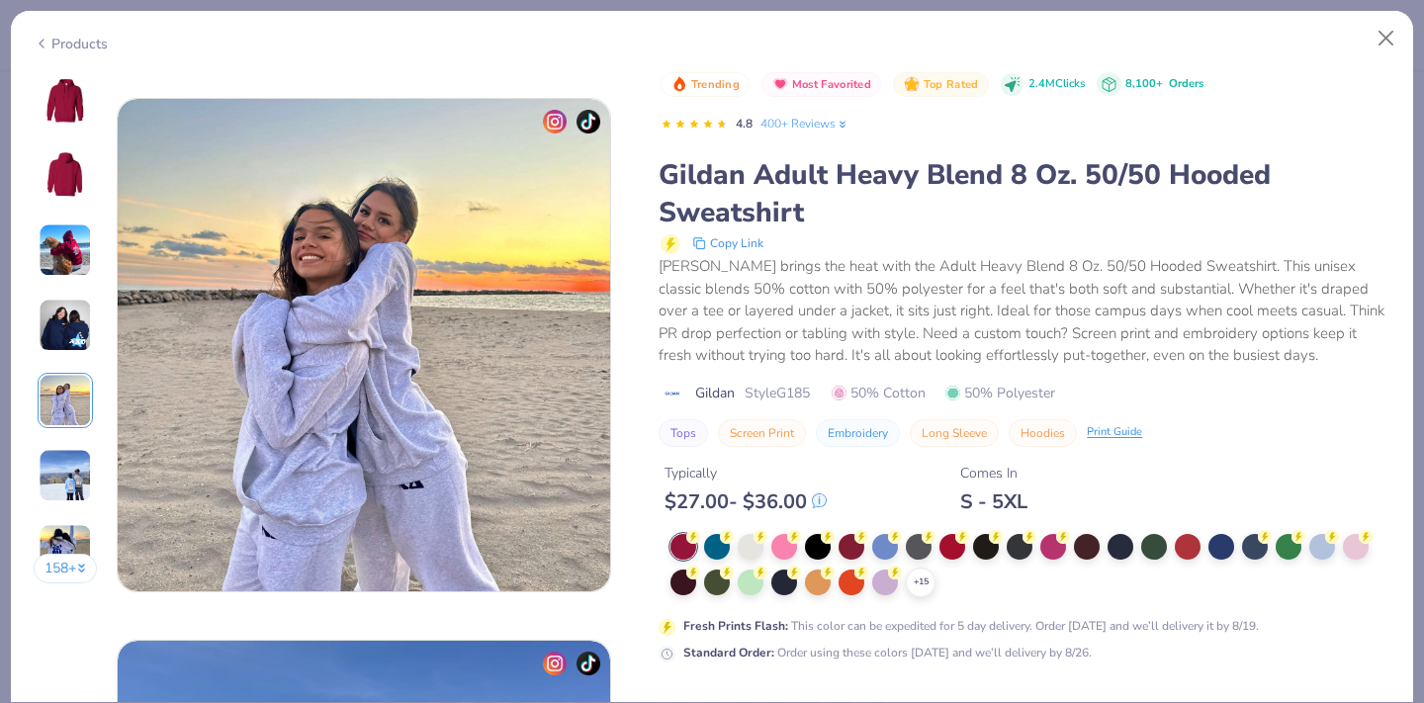
scroll to position [2168, 0]
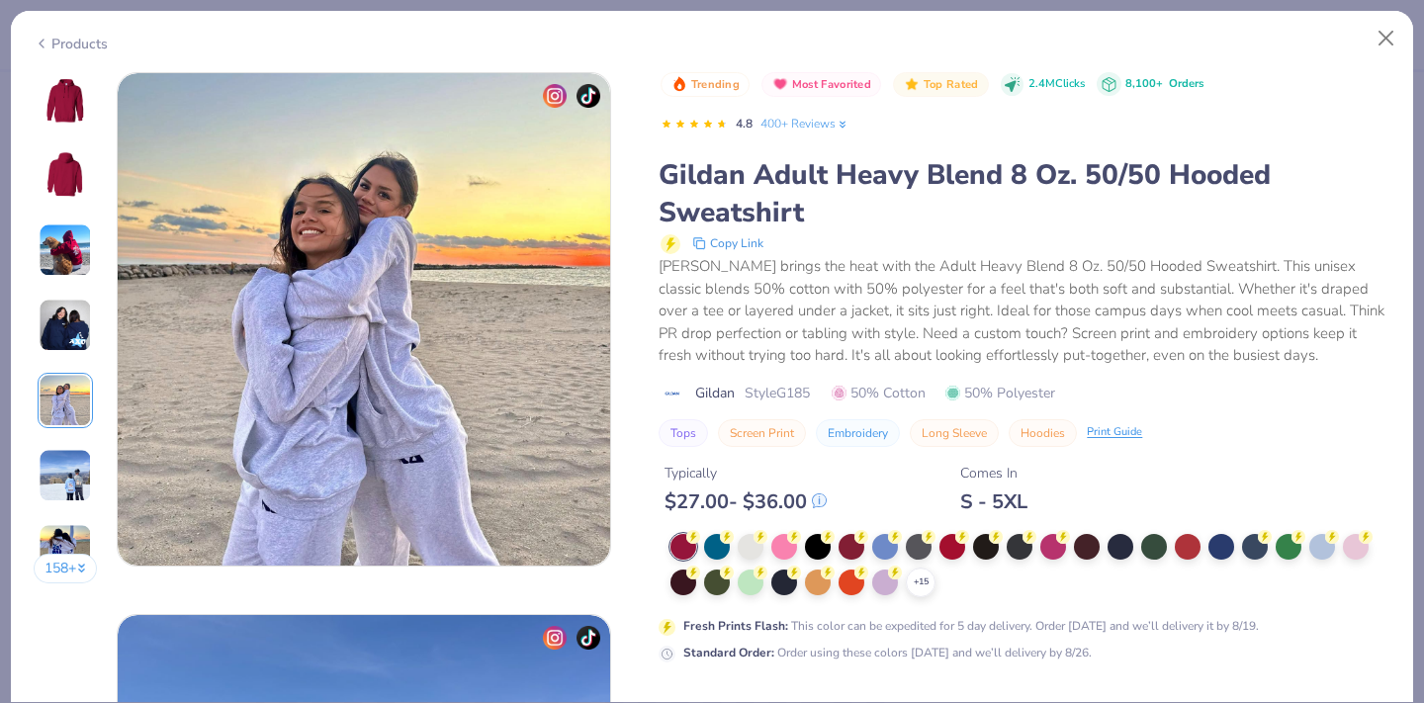
click at [65, 454] on img at bounding box center [65, 475] width 53 height 53
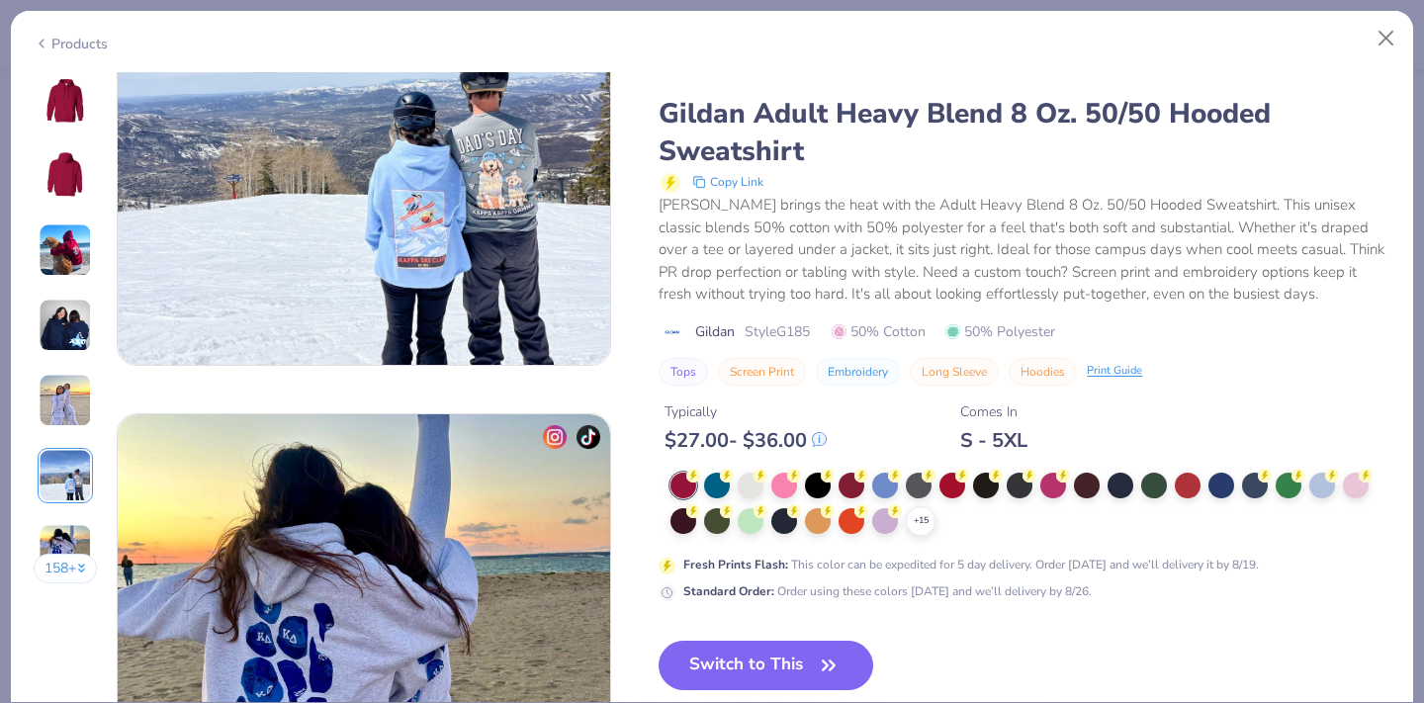
scroll to position [2911, 0]
click at [66, 566] on button "158 +" at bounding box center [66, 569] width 64 height 30
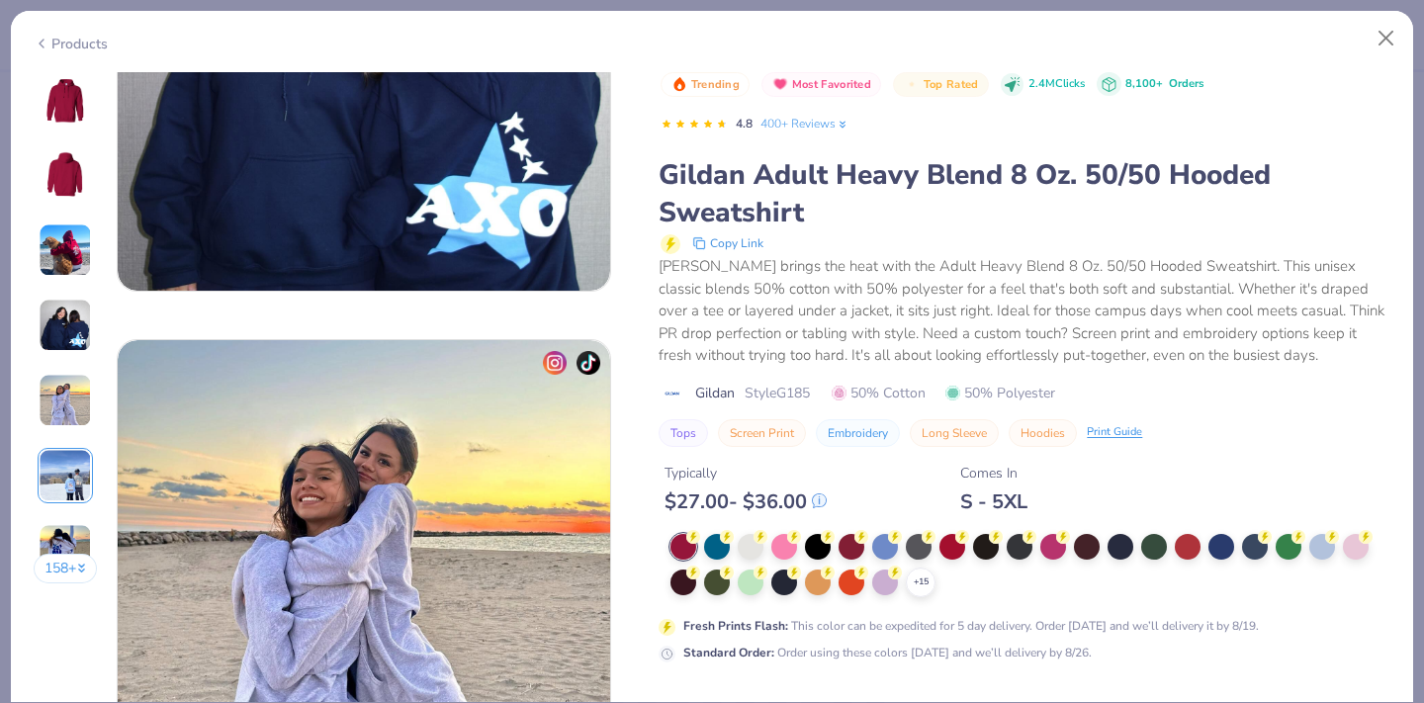
scroll to position [1880, 0]
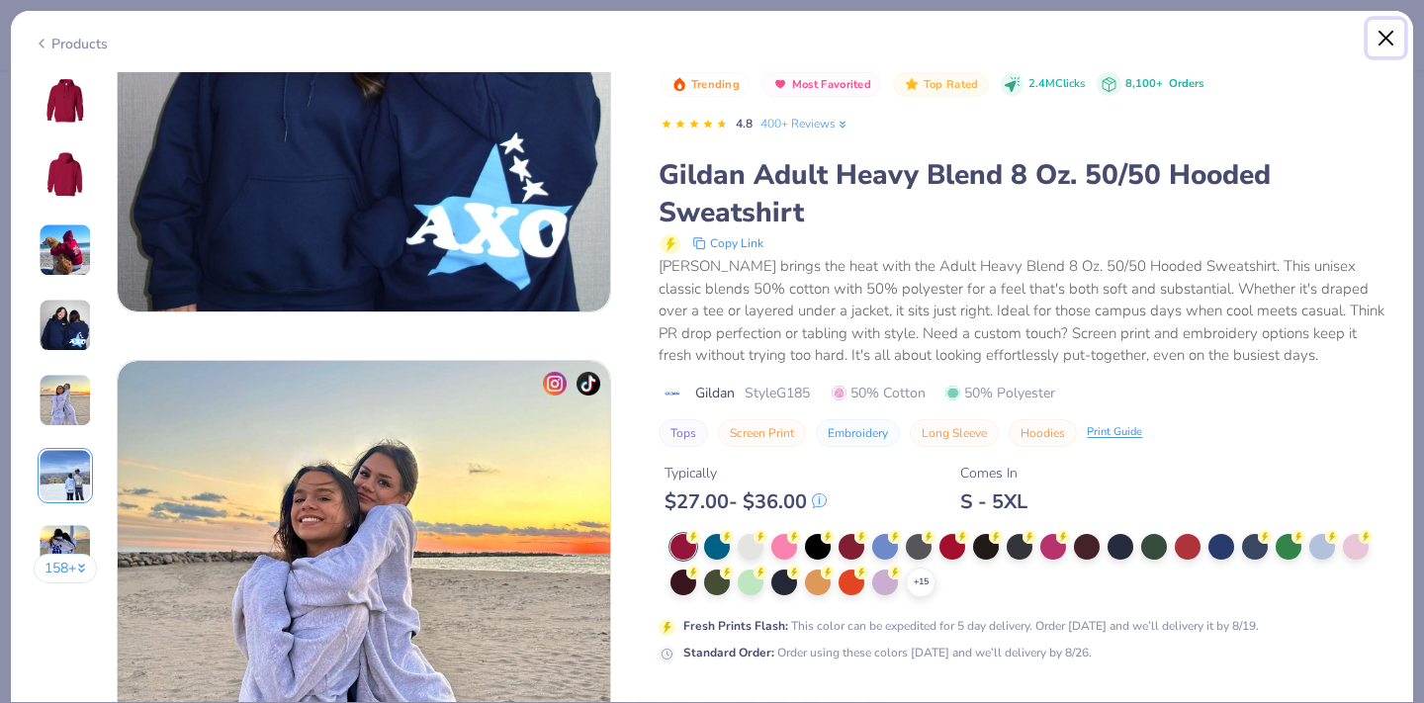
click at [1383, 36] on button "Close" at bounding box center [1387, 39] width 38 height 38
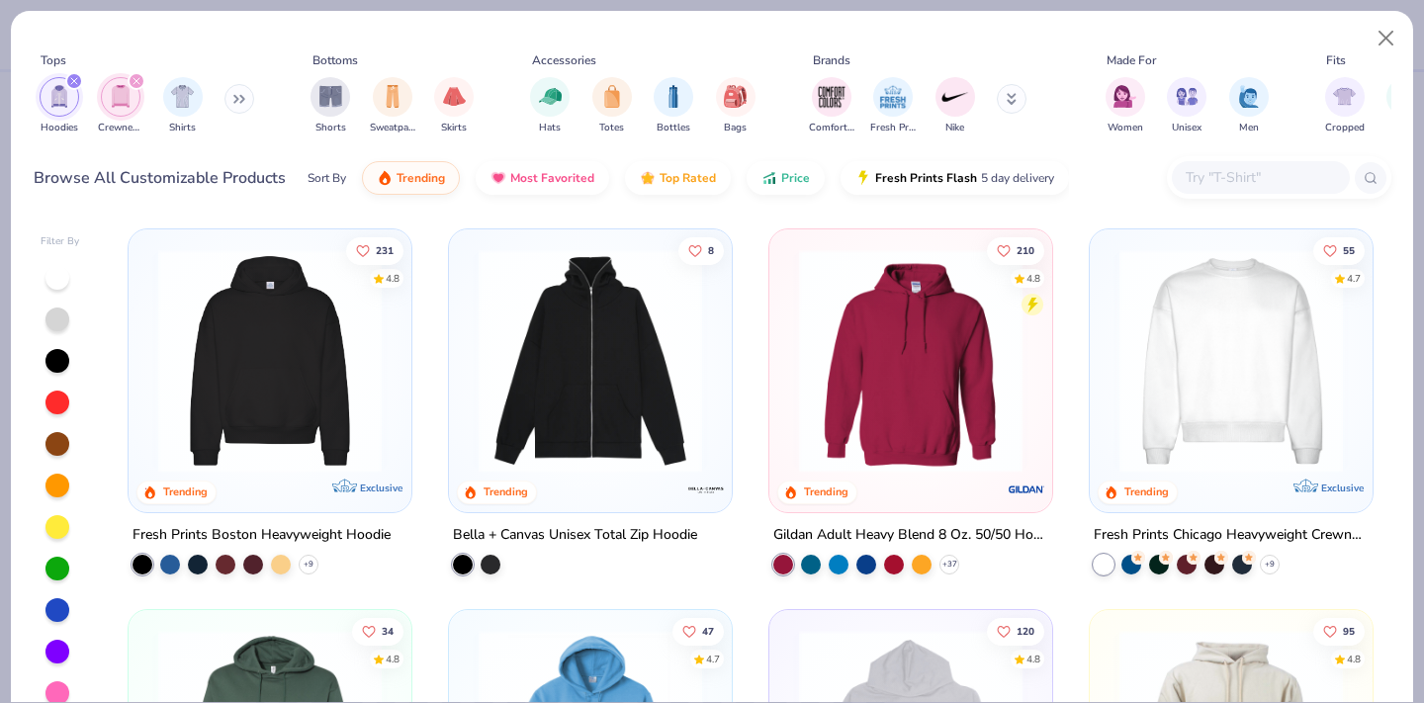
click at [319, 363] on img at bounding box center [269, 361] width 243 height 224
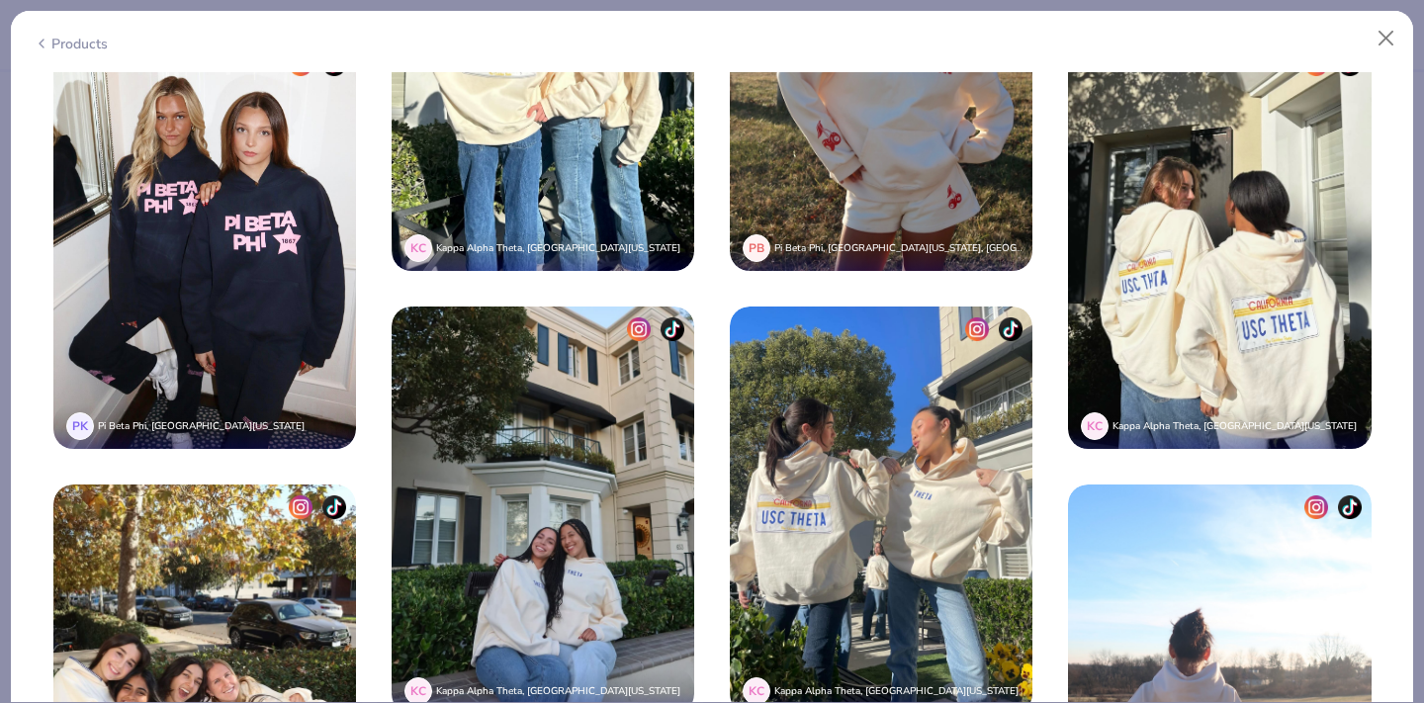
scroll to position [4435, 0]
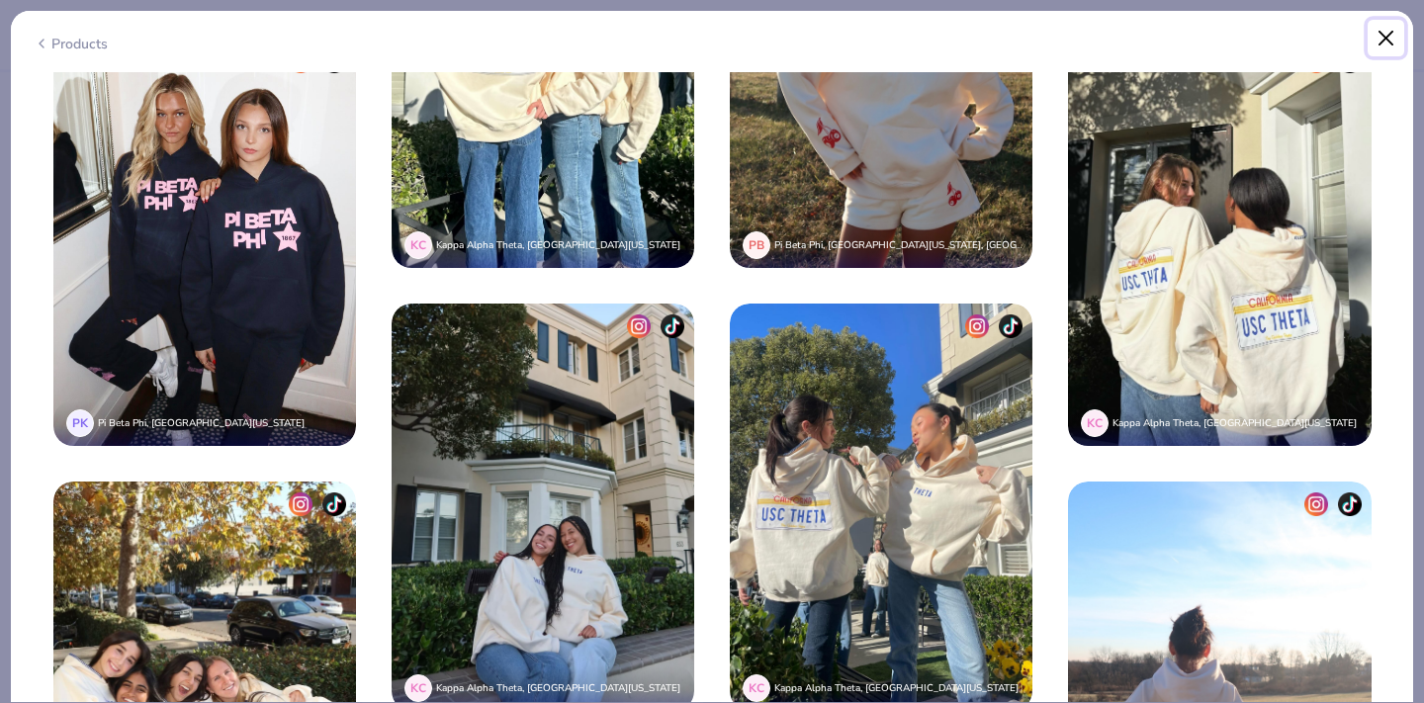
click at [1385, 40] on button "Close" at bounding box center [1387, 39] width 38 height 38
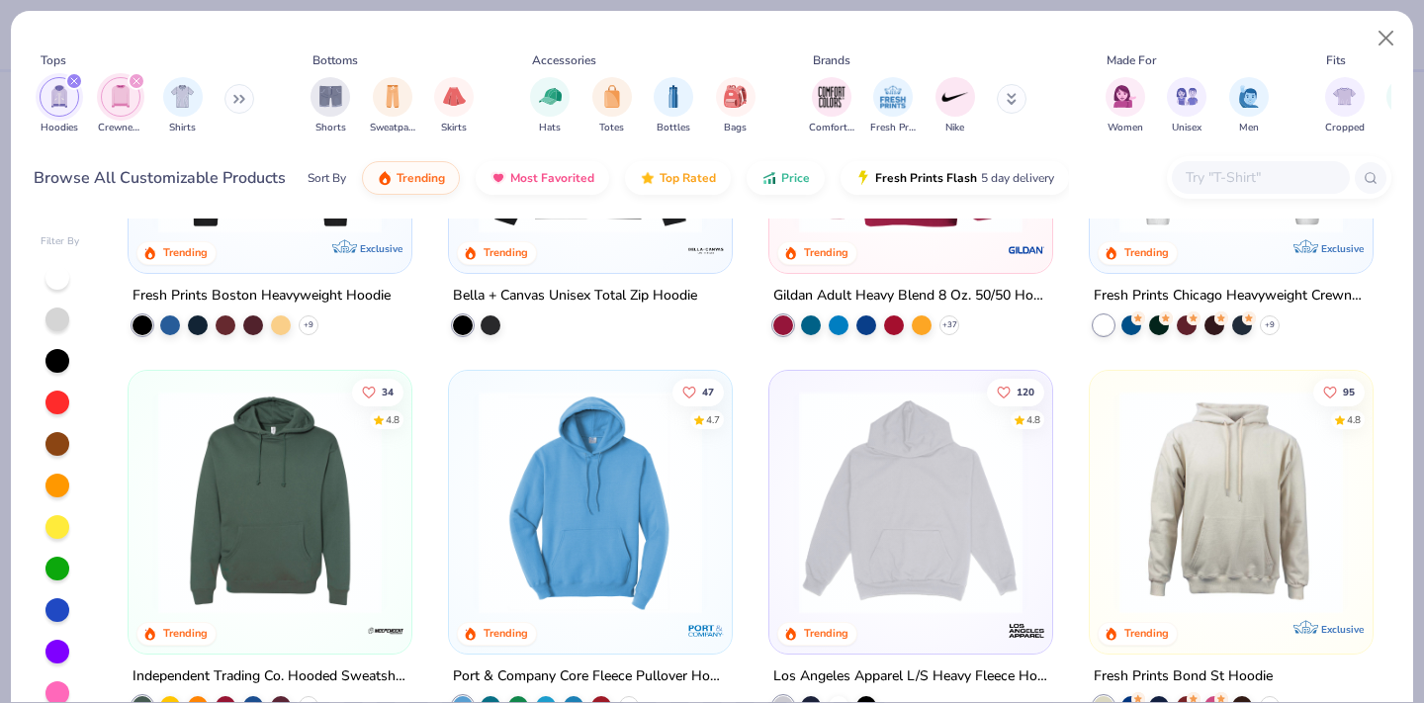
scroll to position [241, 0]
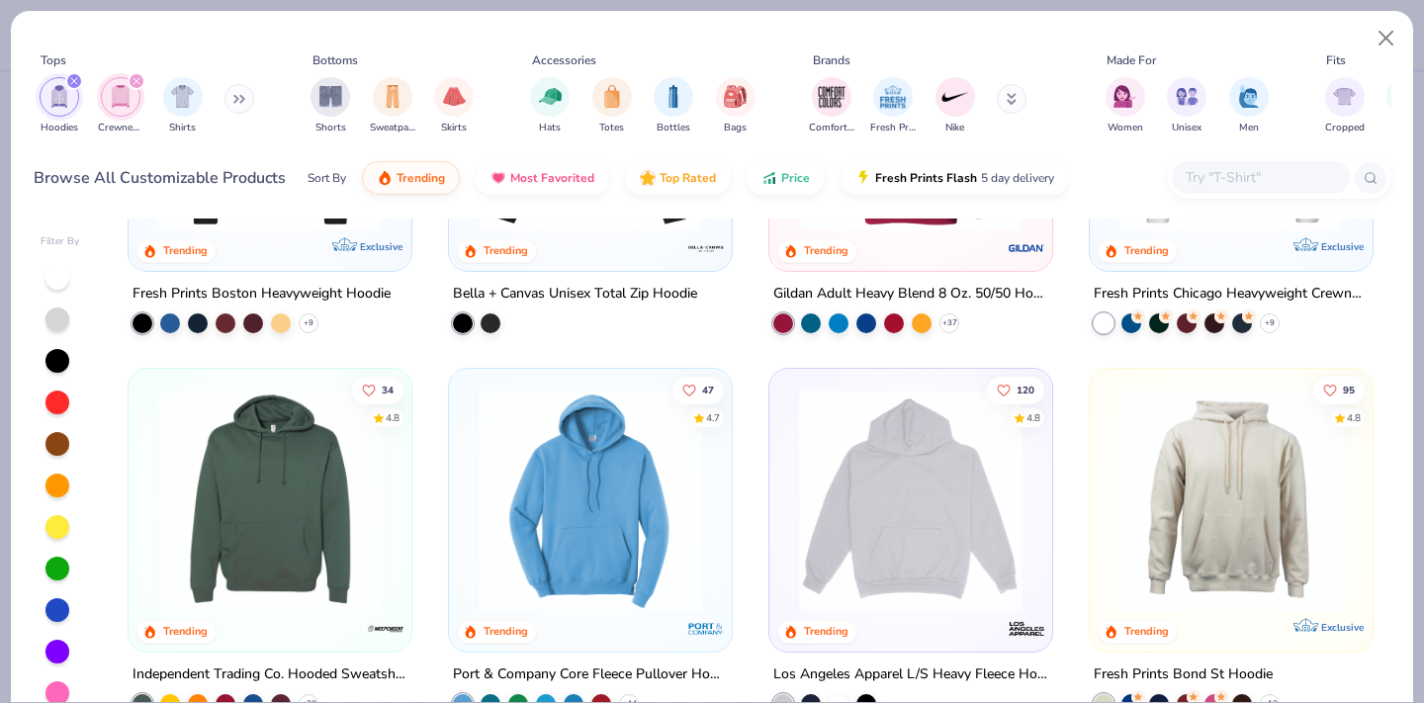
click at [905, 505] on img at bounding box center [910, 501] width 243 height 224
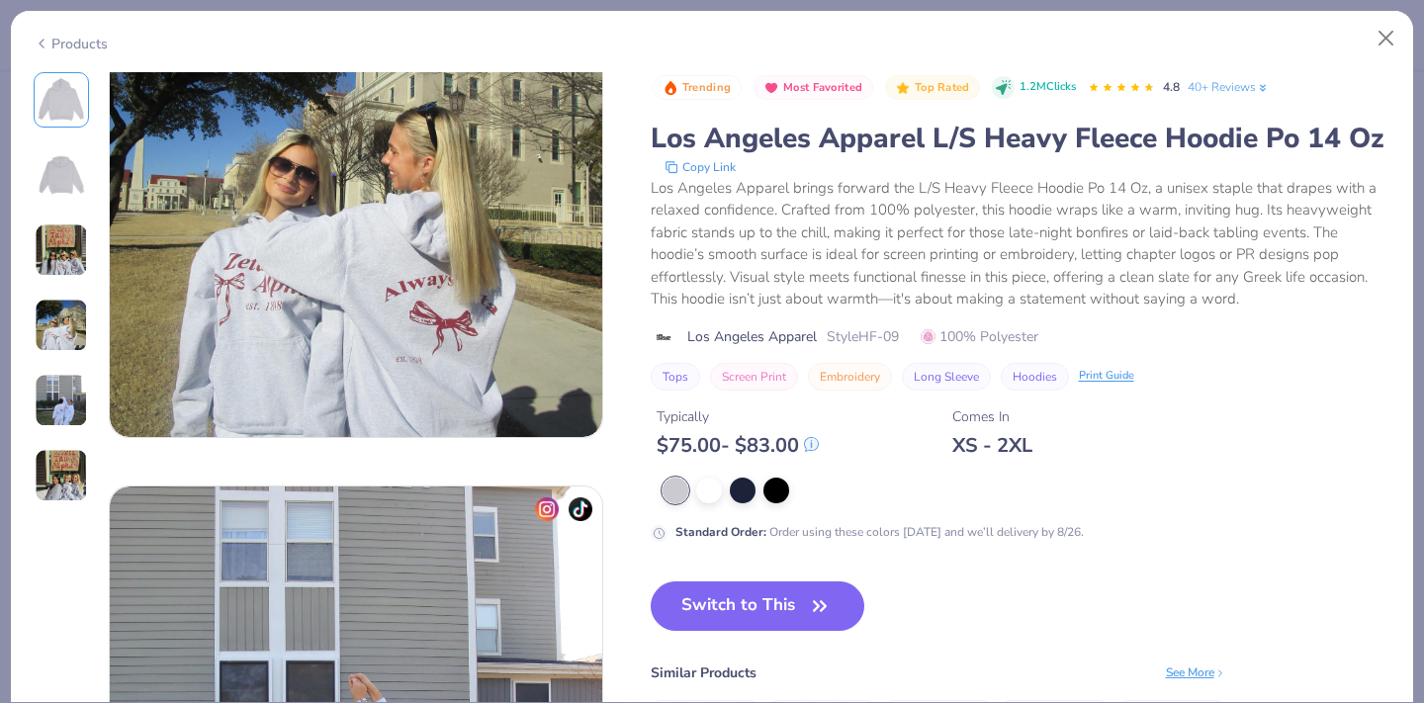
scroll to position [2111, 0]
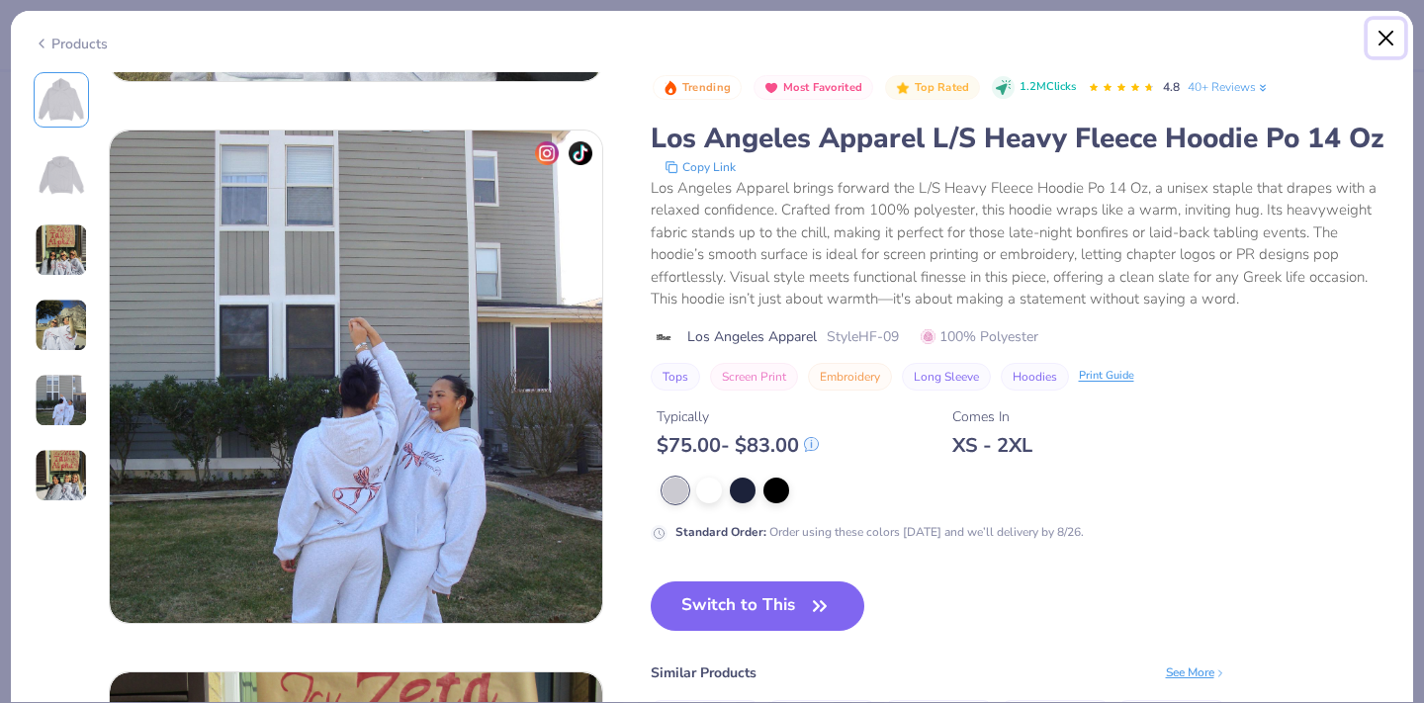
click at [1385, 38] on button "Close" at bounding box center [1387, 39] width 38 height 38
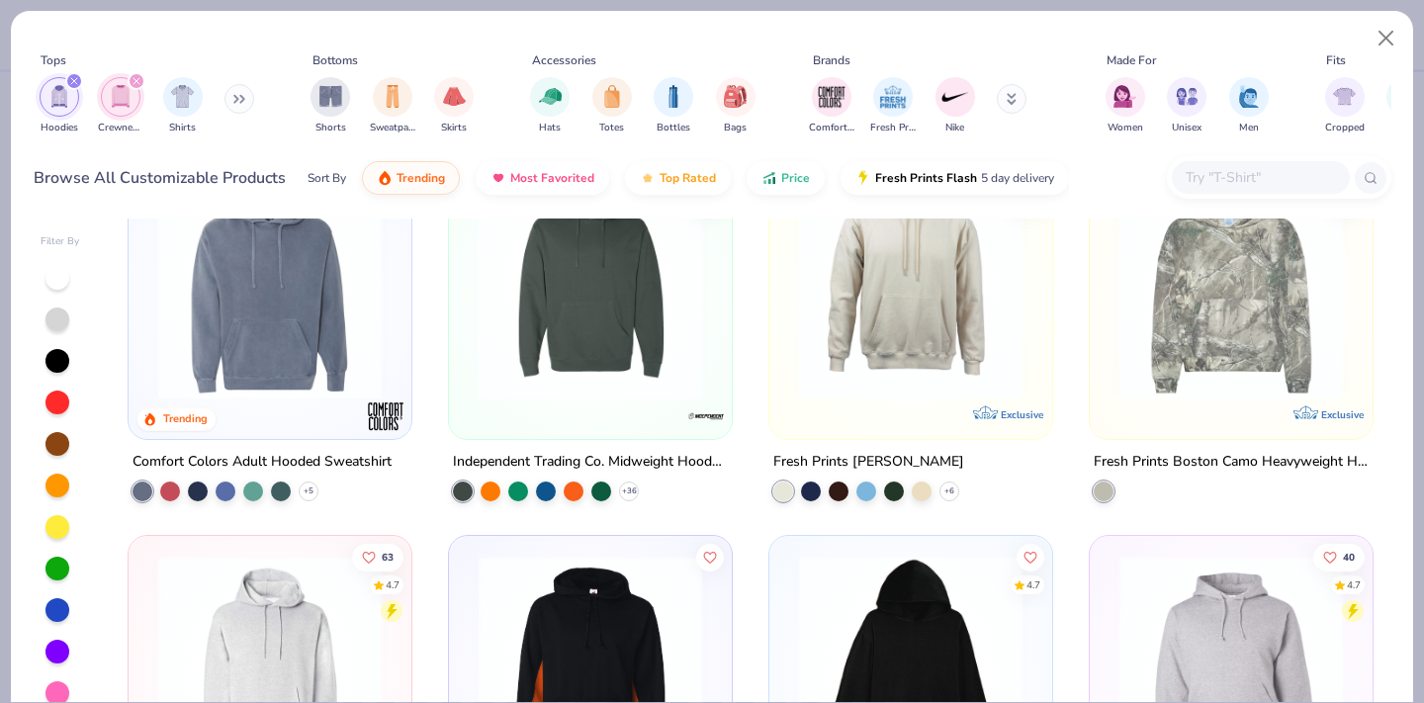
scroll to position [833, 0]
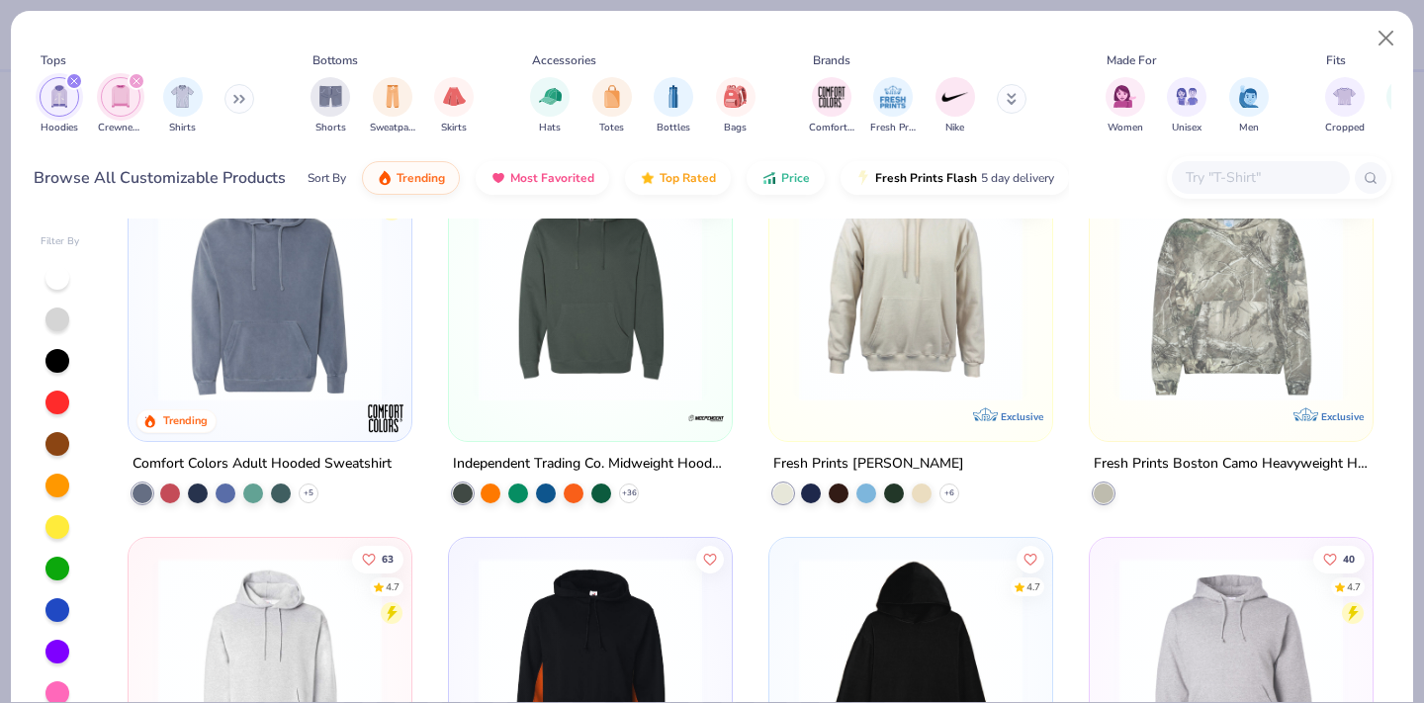
click at [1167, 375] on img at bounding box center [1231, 289] width 243 height 224
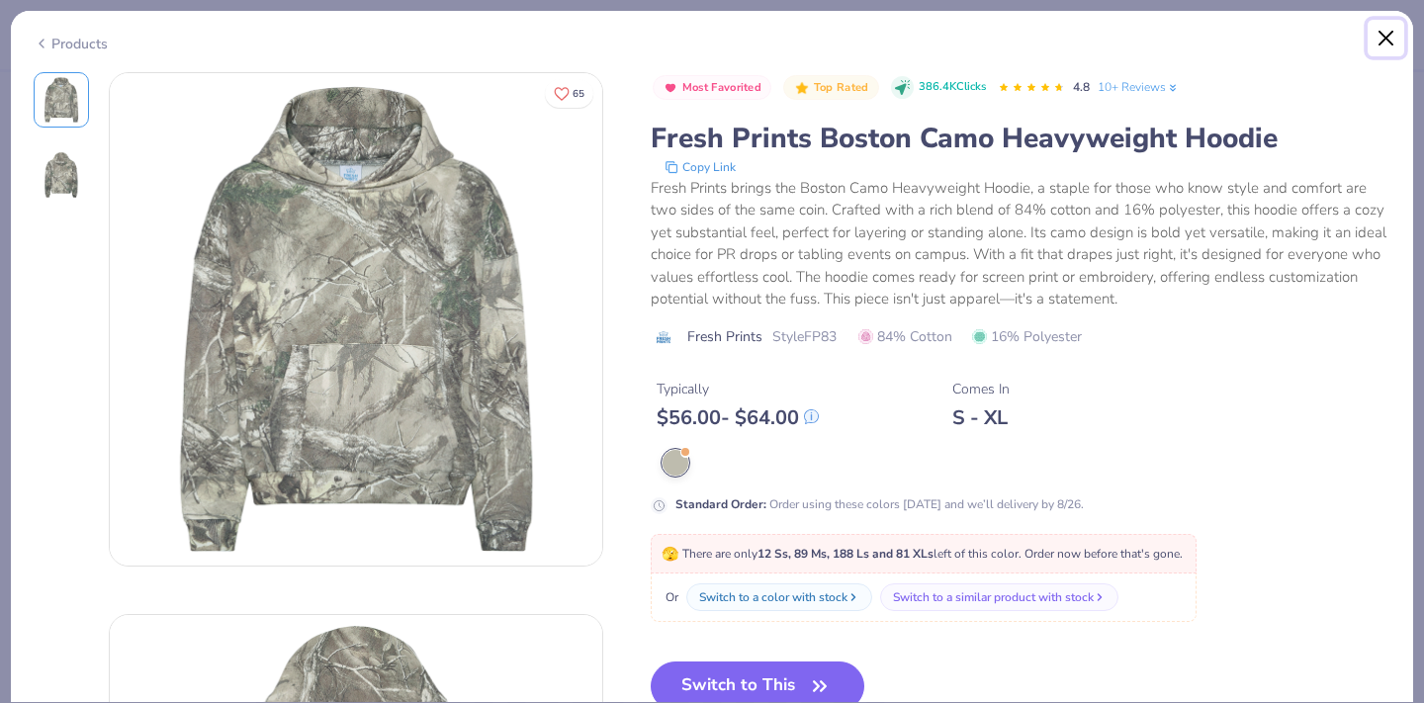
click at [1383, 48] on button "Close" at bounding box center [1387, 39] width 38 height 38
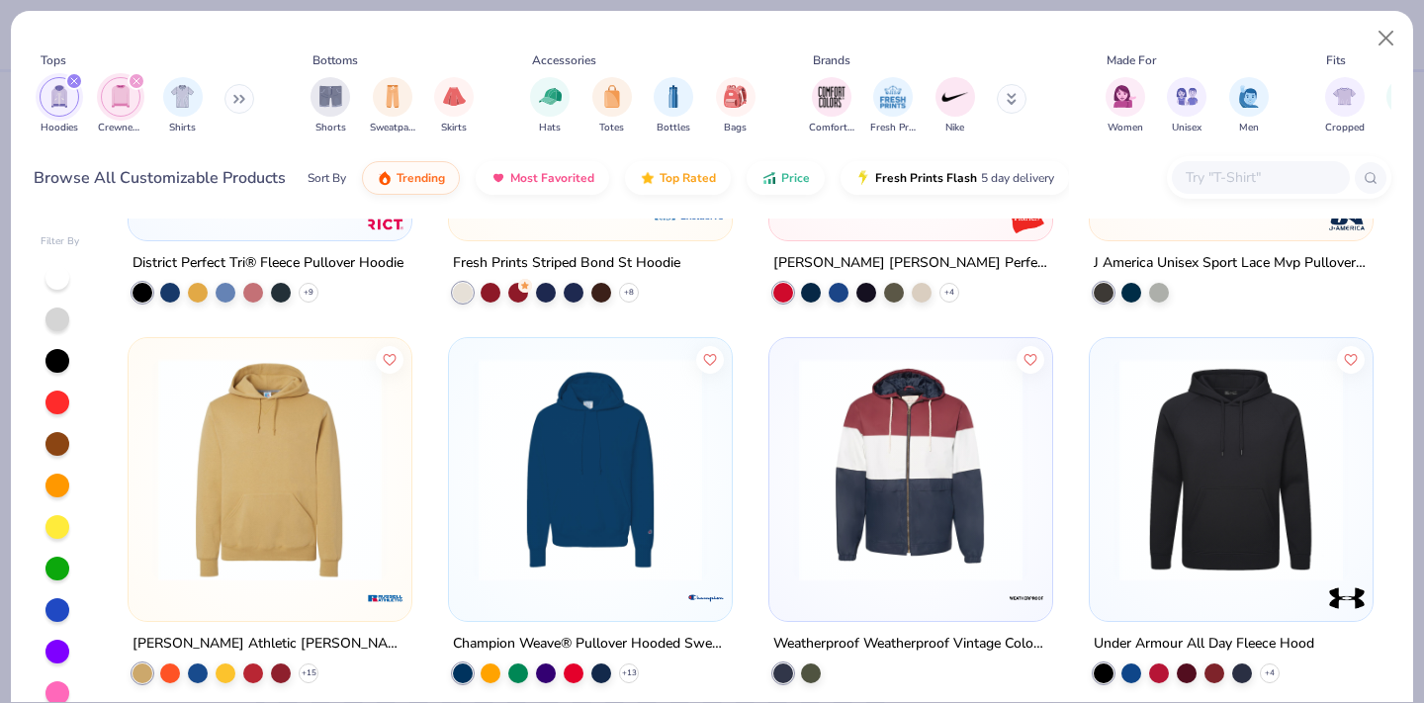
scroll to position [5221, 0]
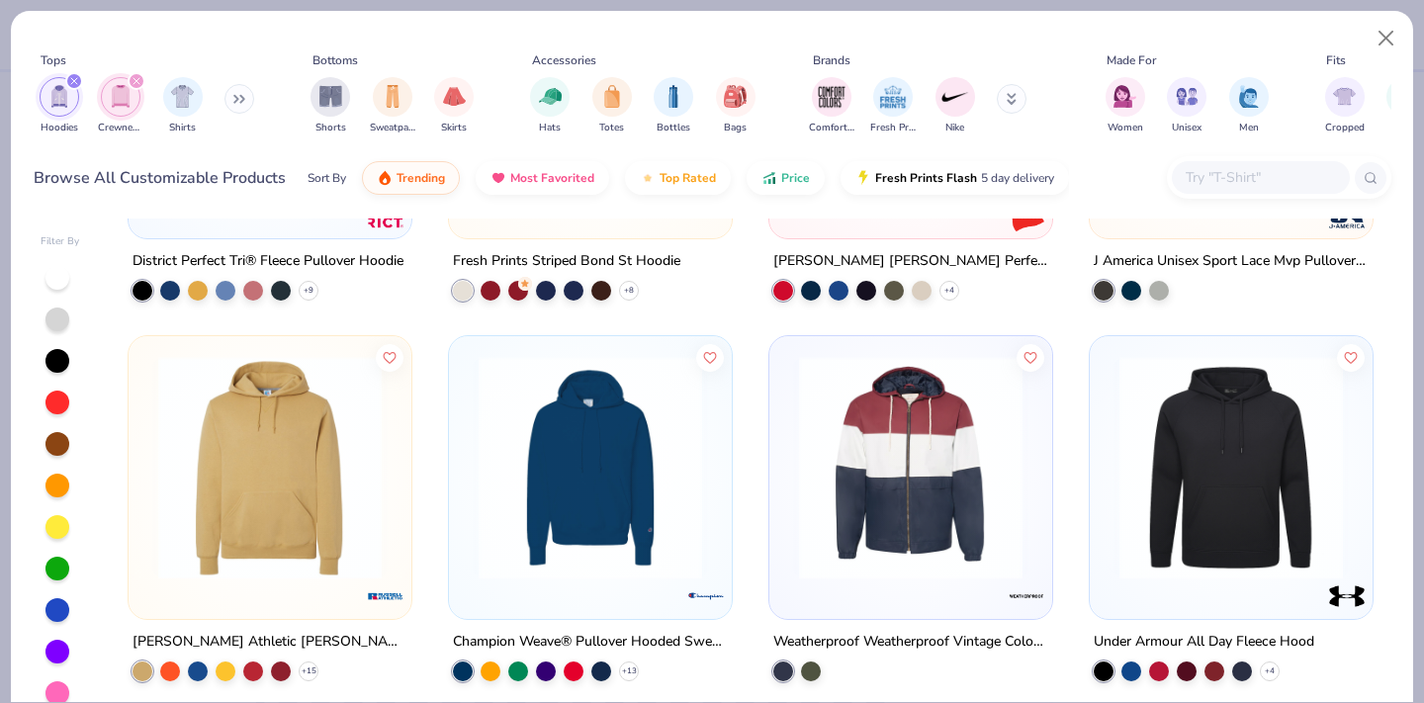
click at [592, 419] on img at bounding box center [590, 467] width 243 height 224
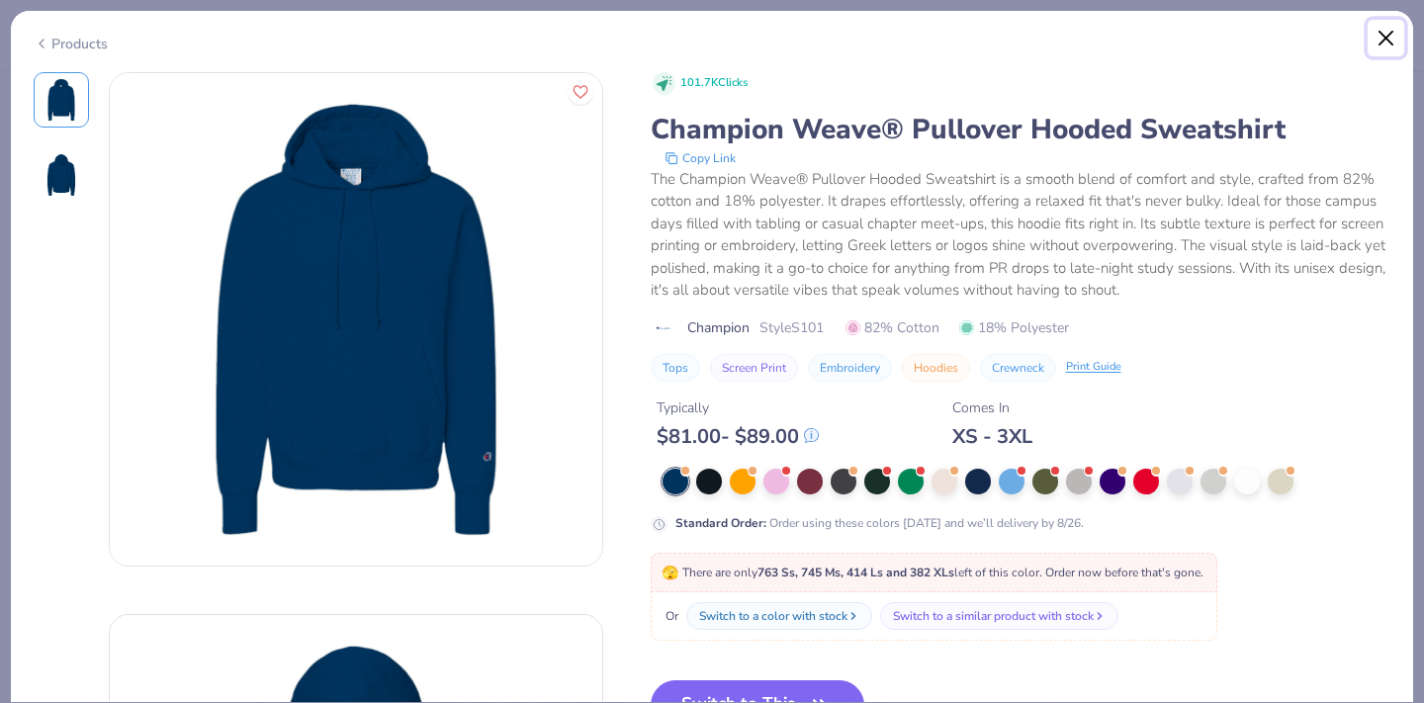
click at [1382, 30] on button "Close" at bounding box center [1387, 39] width 38 height 38
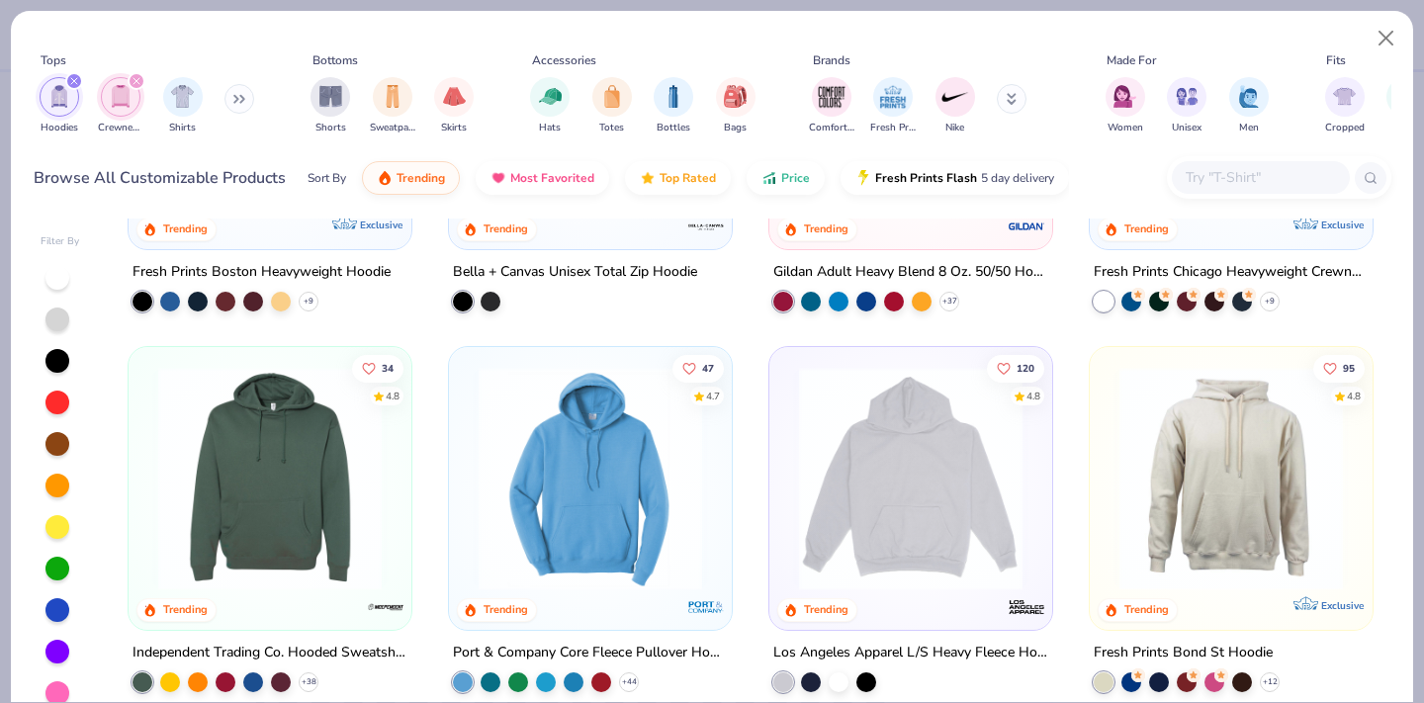
scroll to position [272, 0]
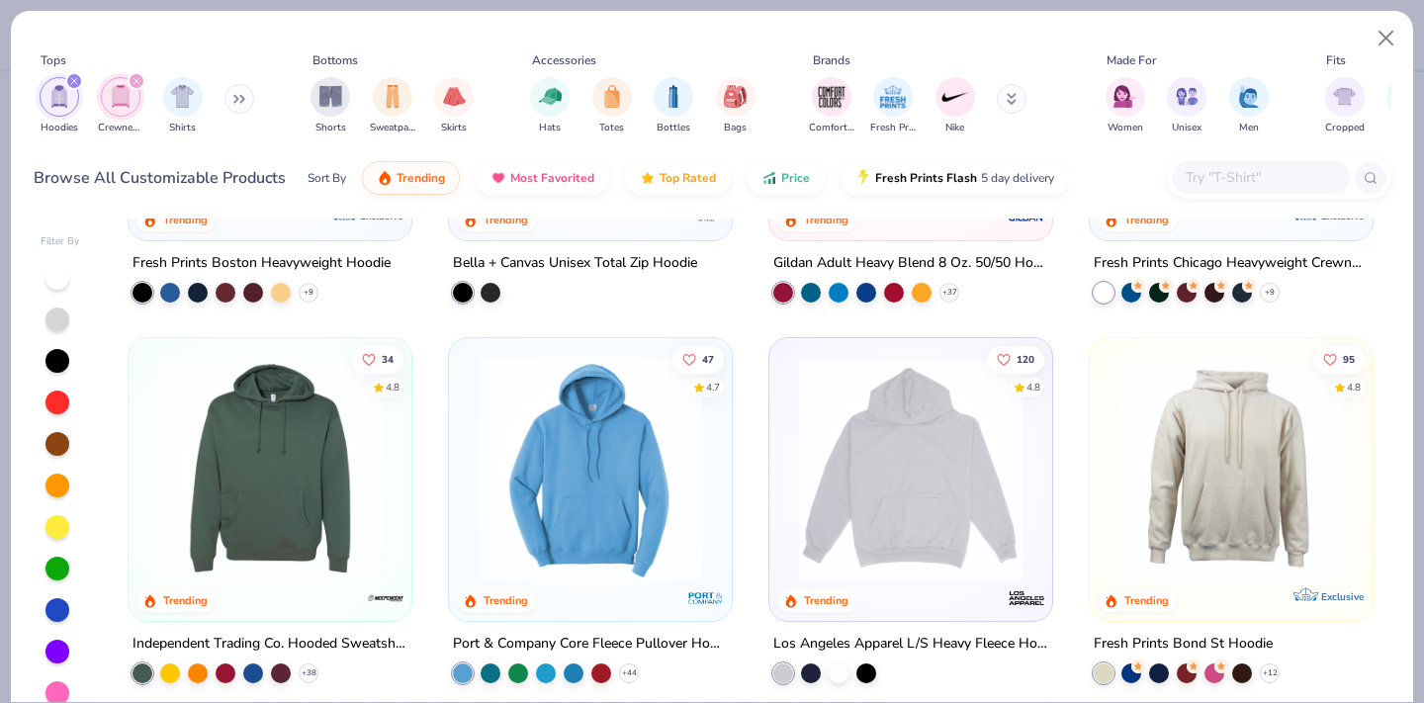
click at [318, 490] on img at bounding box center [269, 470] width 243 height 224
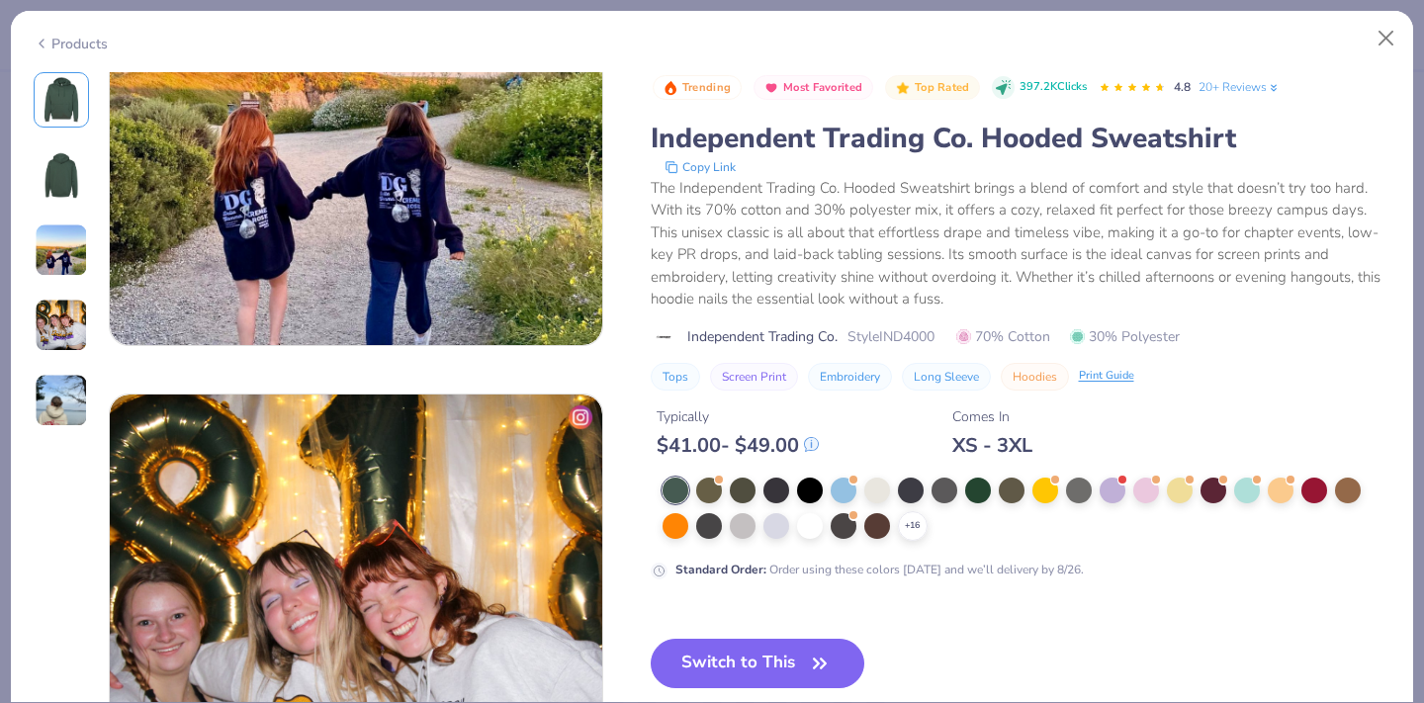
scroll to position [1099, 0]
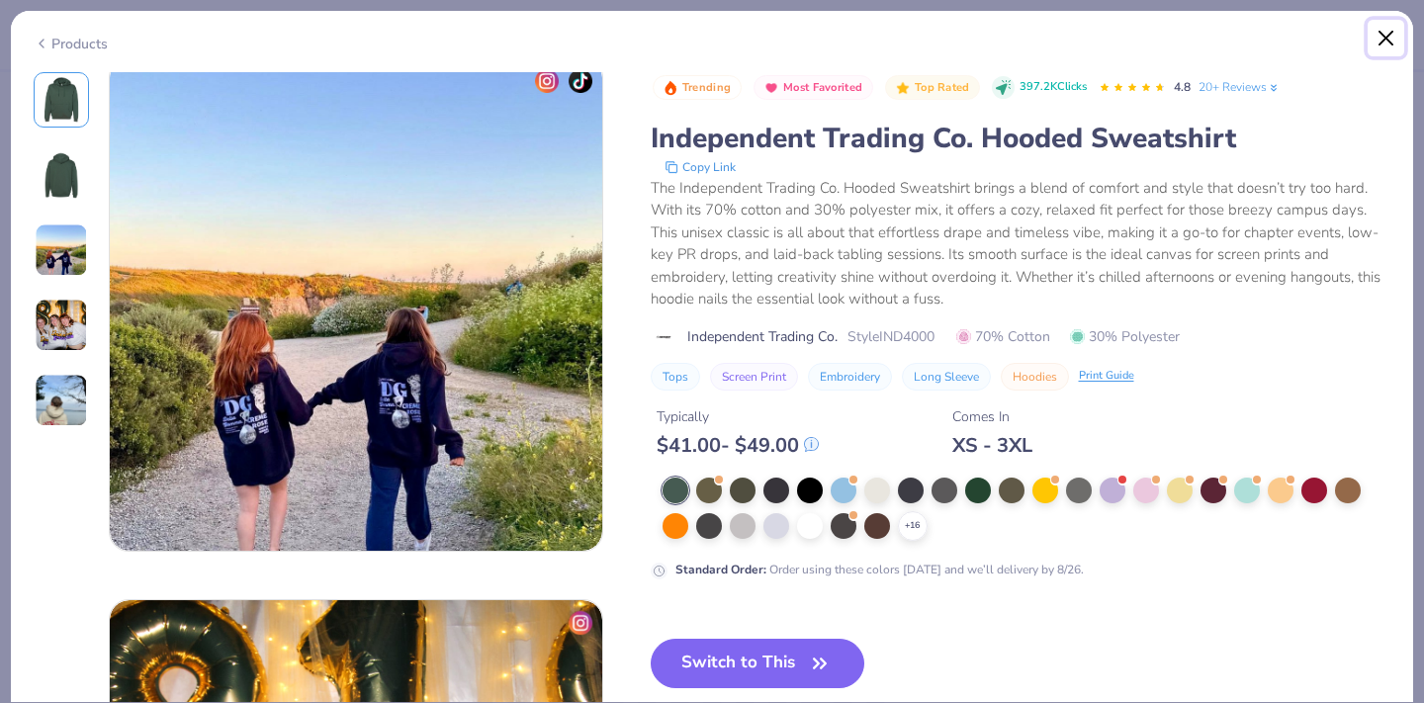
click at [1390, 42] on button "Close" at bounding box center [1387, 39] width 38 height 38
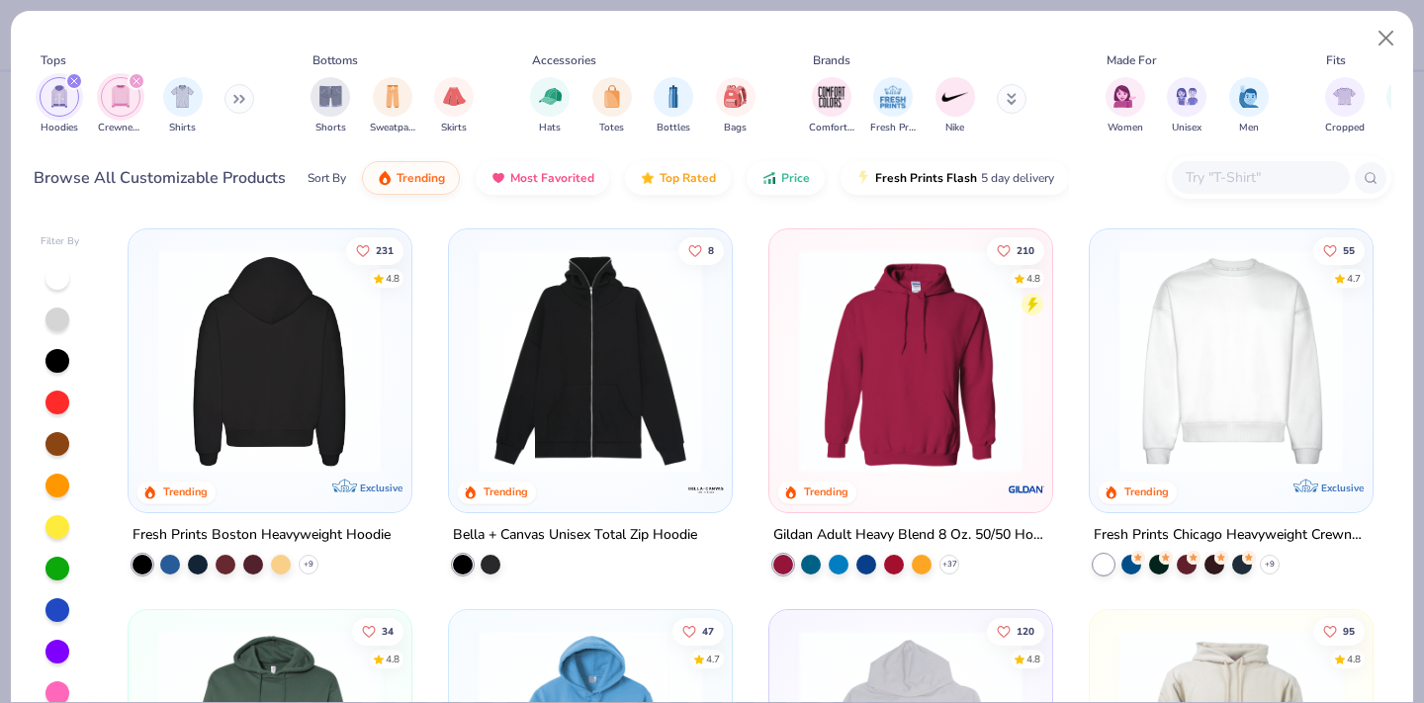
click at [304, 430] on img at bounding box center [269, 361] width 243 height 224
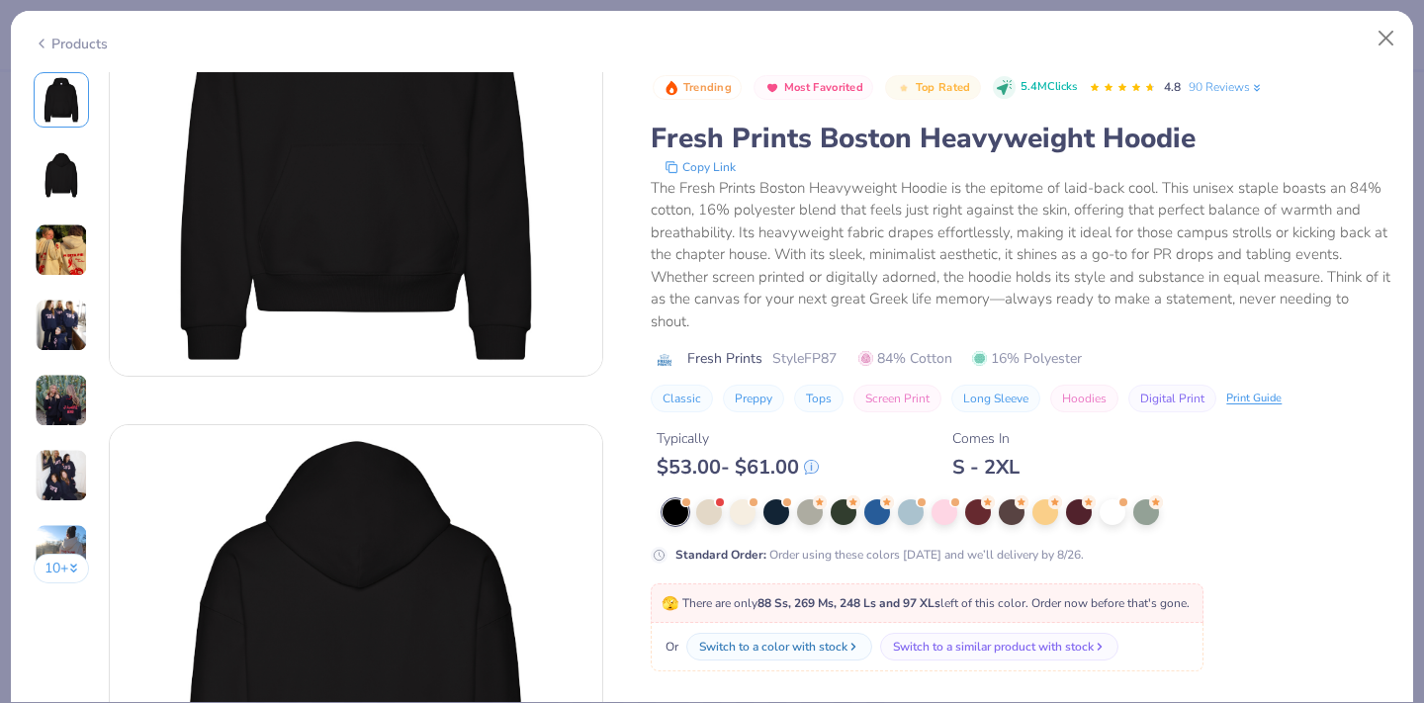
scroll to position [191, 0]
click at [916, 517] on div at bounding box center [911, 511] width 26 height 26
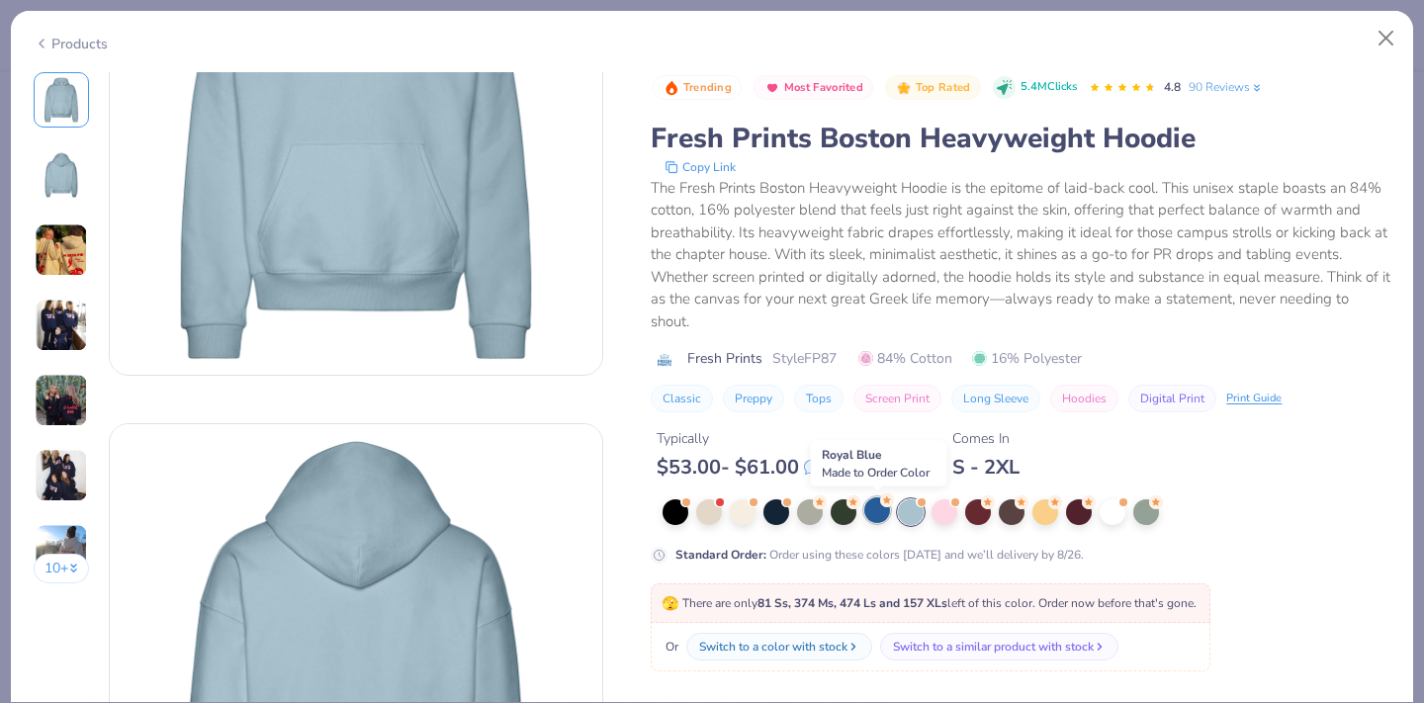
click at [871, 521] on div at bounding box center [877, 511] width 26 height 26
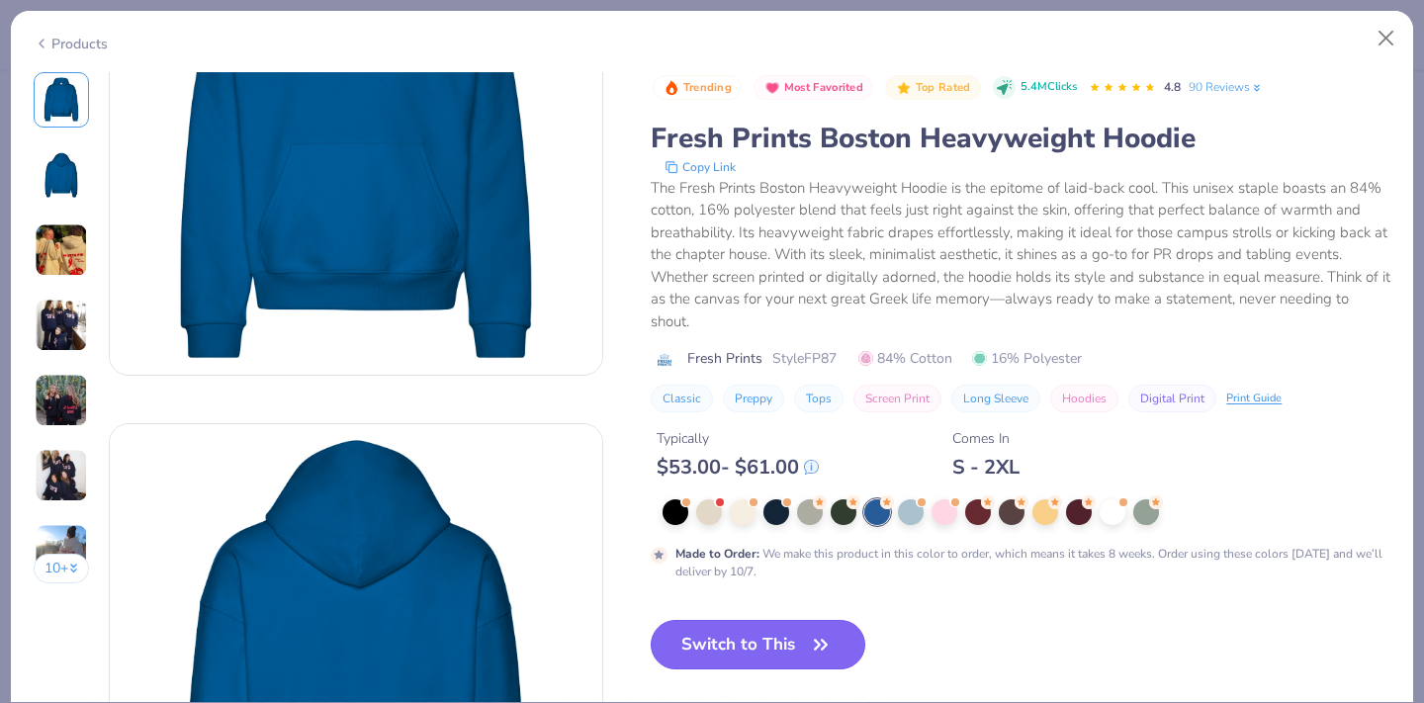
click at [811, 653] on icon "button" at bounding box center [821, 645] width 28 height 28
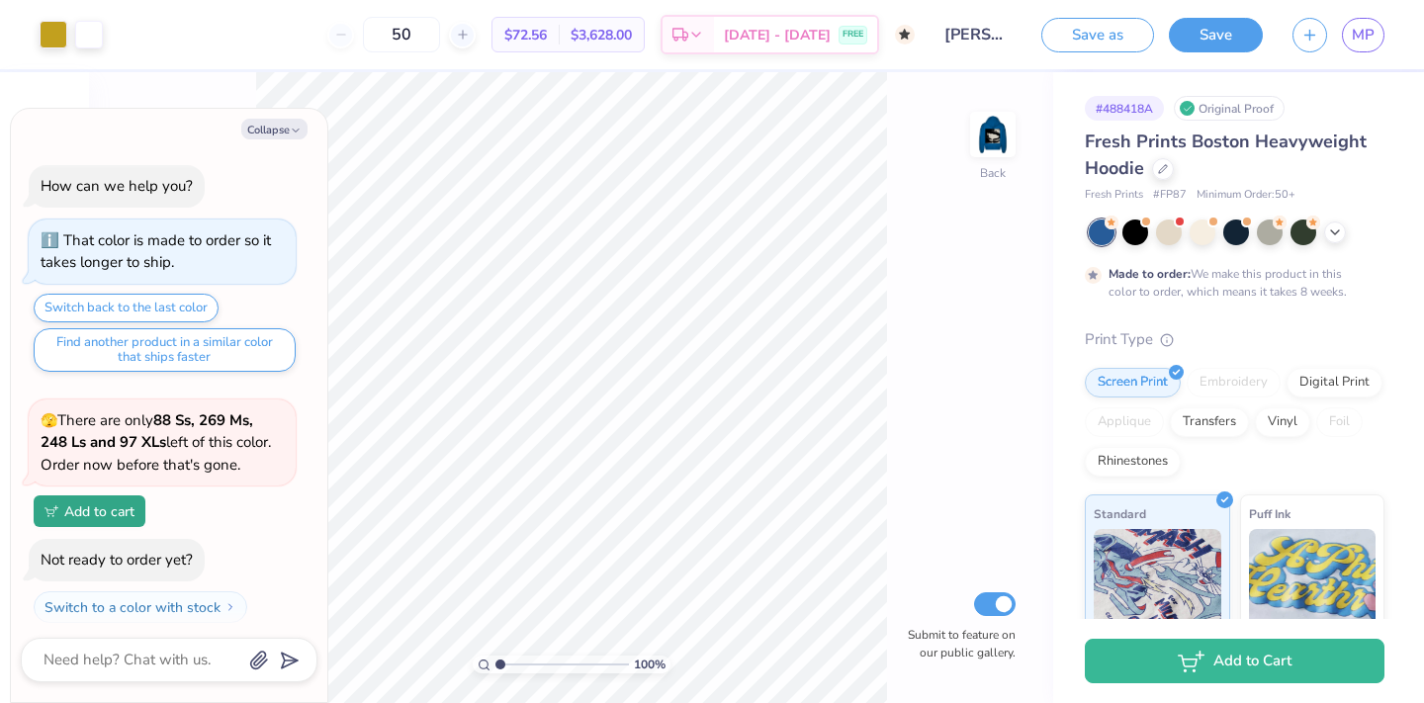
scroll to position [644, 0]
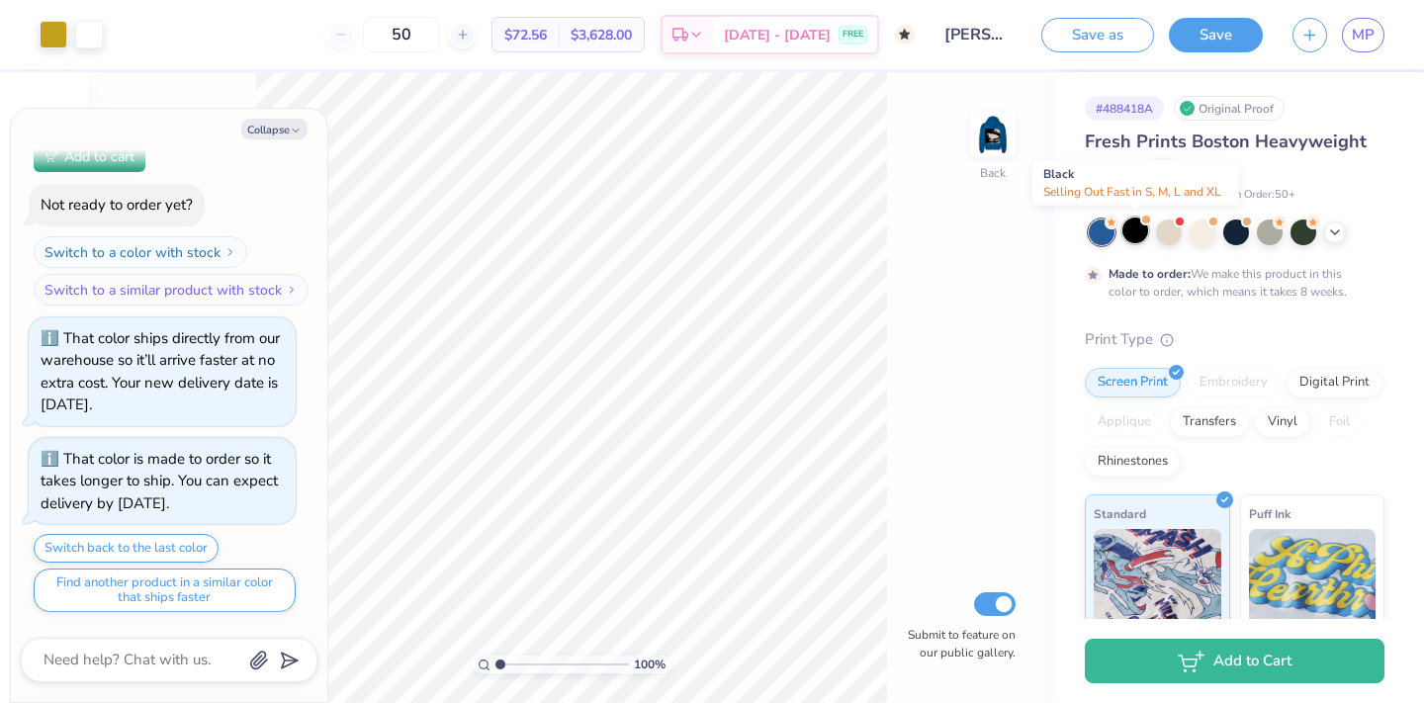
click at [1136, 240] on div at bounding box center [1136, 231] width 26 height 26
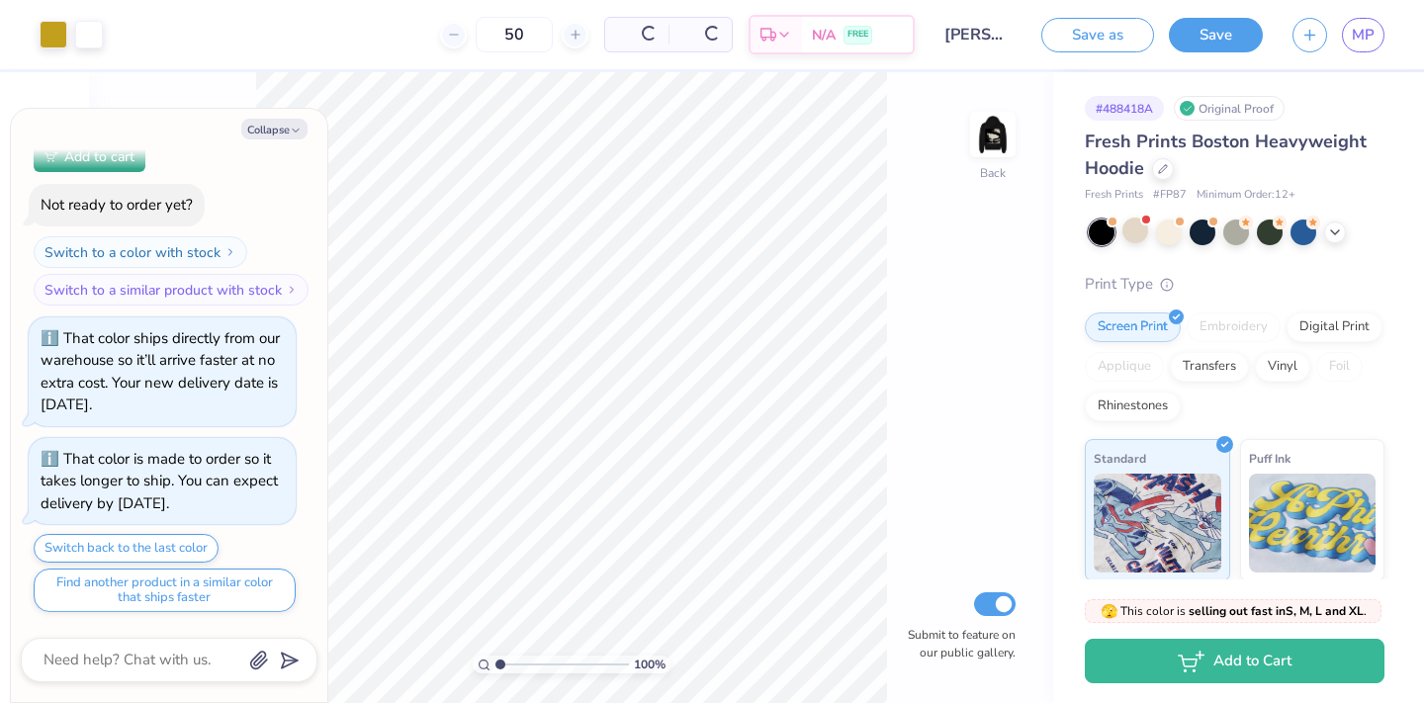
type textarea "x"
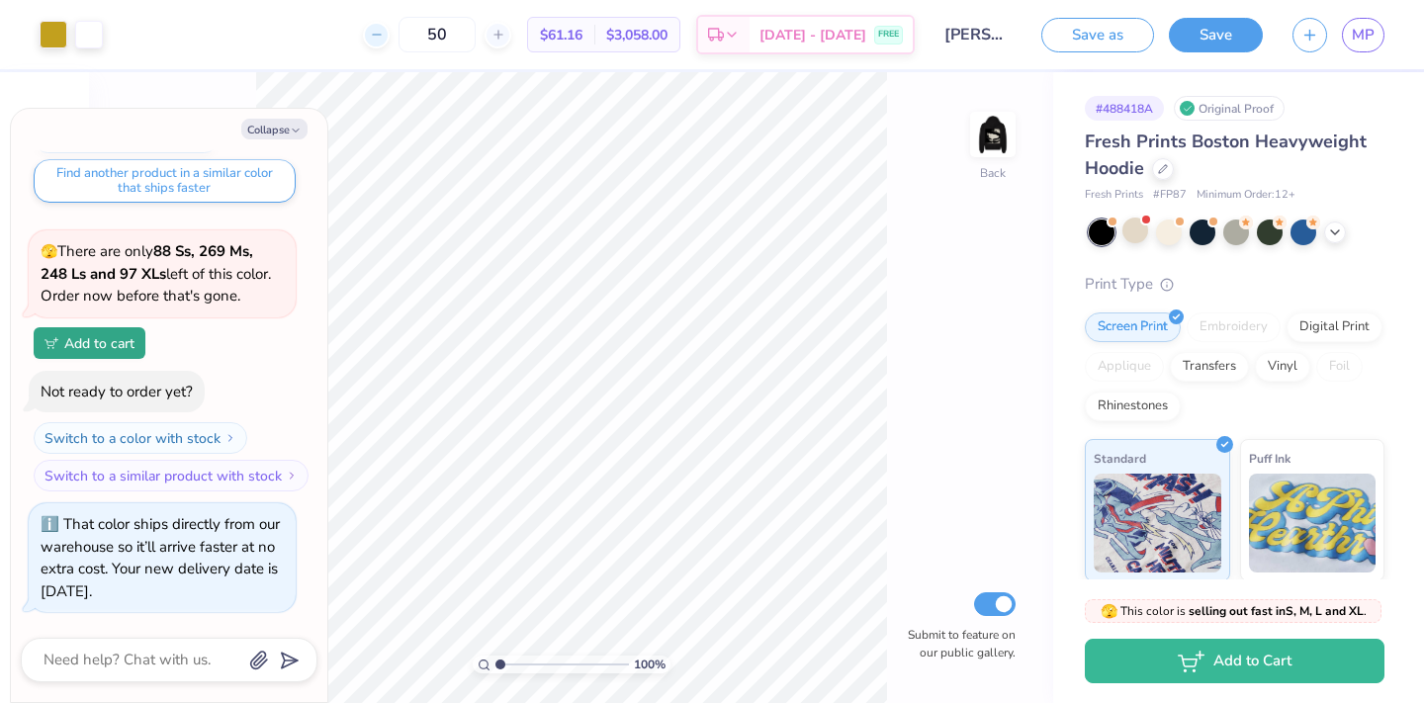
click at [384, 41] on icon at bounding box center [377, 35] width 14 height 14
click at [568, 39] on span "$63.48" at bounding box center [561, 35] width 43 height 21
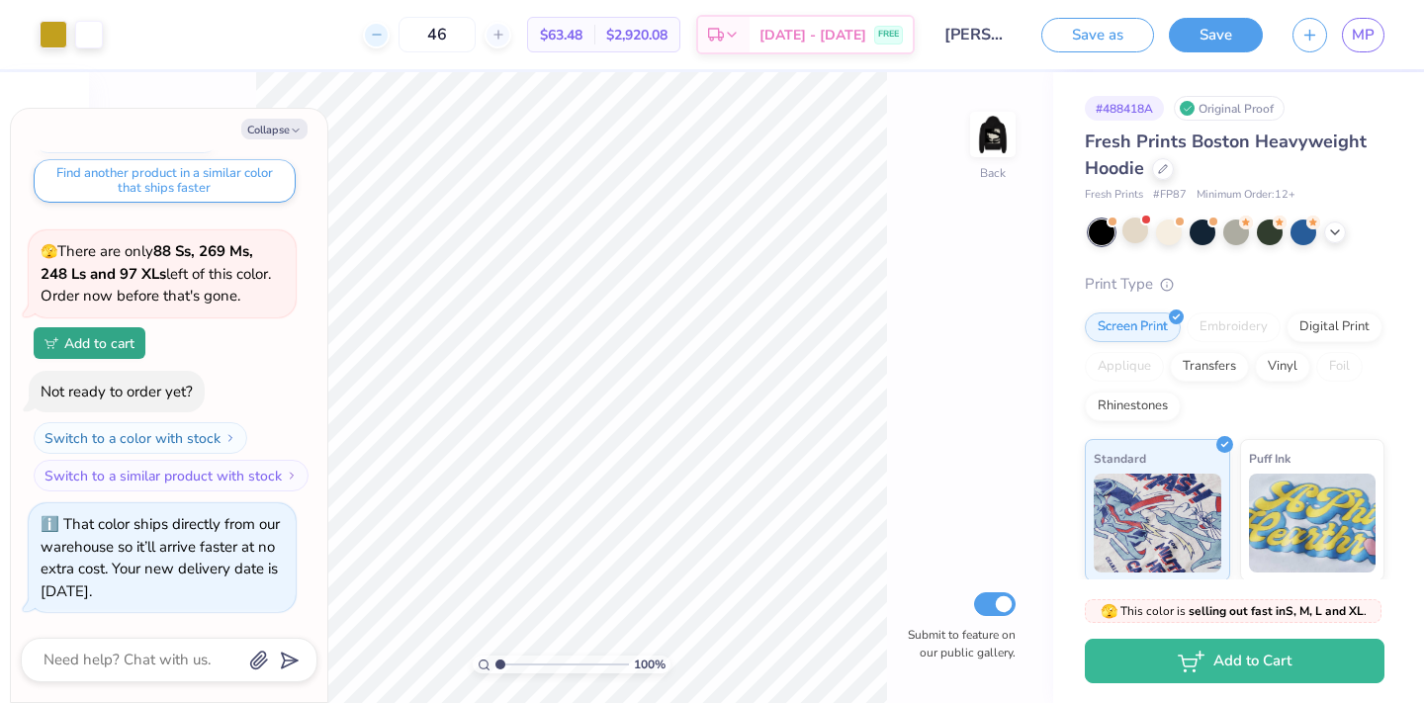
drag, startPoint x: 482, startPoint y: 33, endPoint x: 388, endPoint y: 27, distance: 94.1
click at [388, 28] on div "46" at bounding box center [437, 35] width 148 height 36
type input "37"
click at [991, 146] on img at bounding box center [992, 134] width 79 height 79
click at [988, 147] on img at bounding box center [992, 134] width 79 height 79
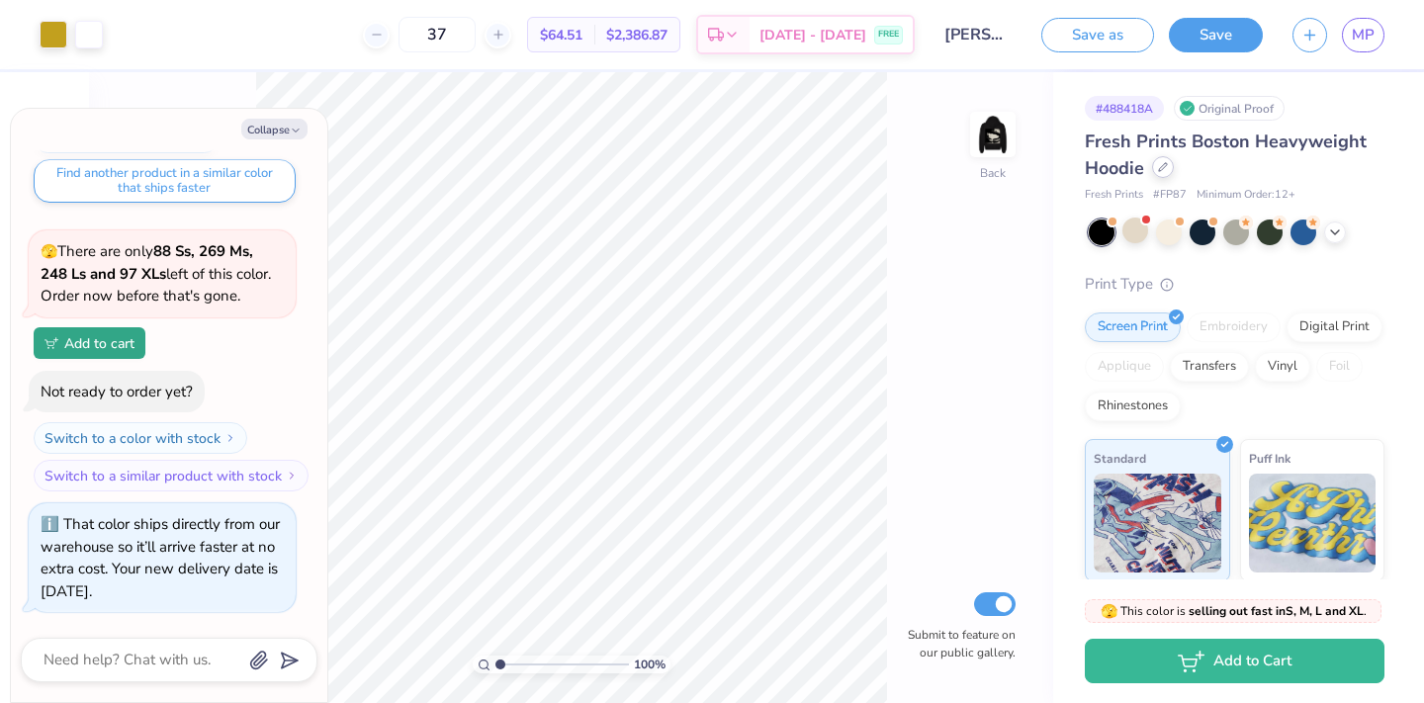
click at [1163, 169] on icon at bounding box center [1163, 167] width 10 height 10
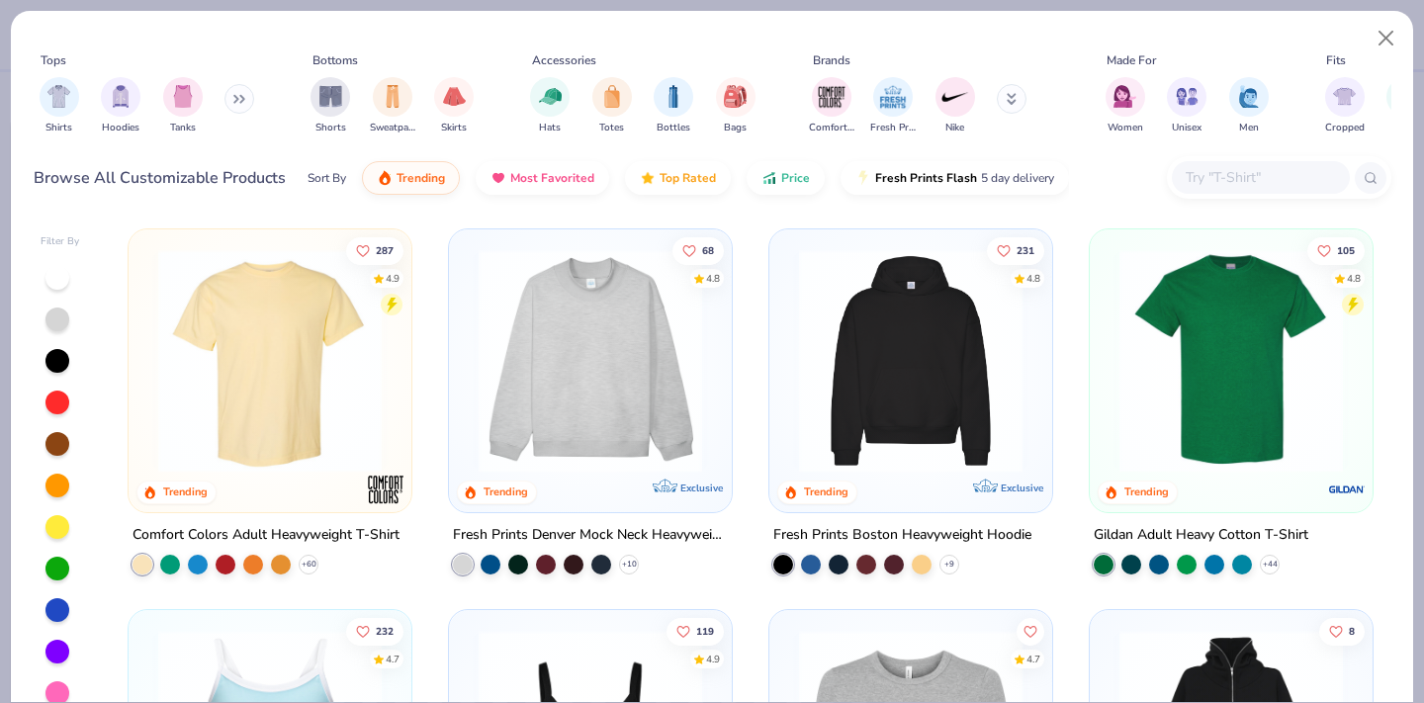
type textarea "x"
